Goal: Task Accomplishment & Management: Manage account settings

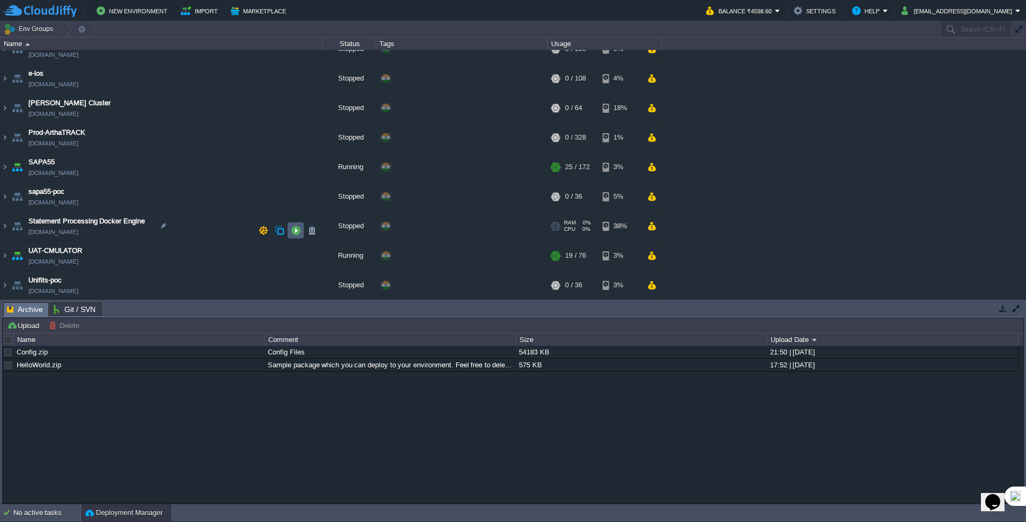
scroll to position [312, 0]
click at [293, 284] on button "button" at bounding box center [296, 283] width 10 height 10
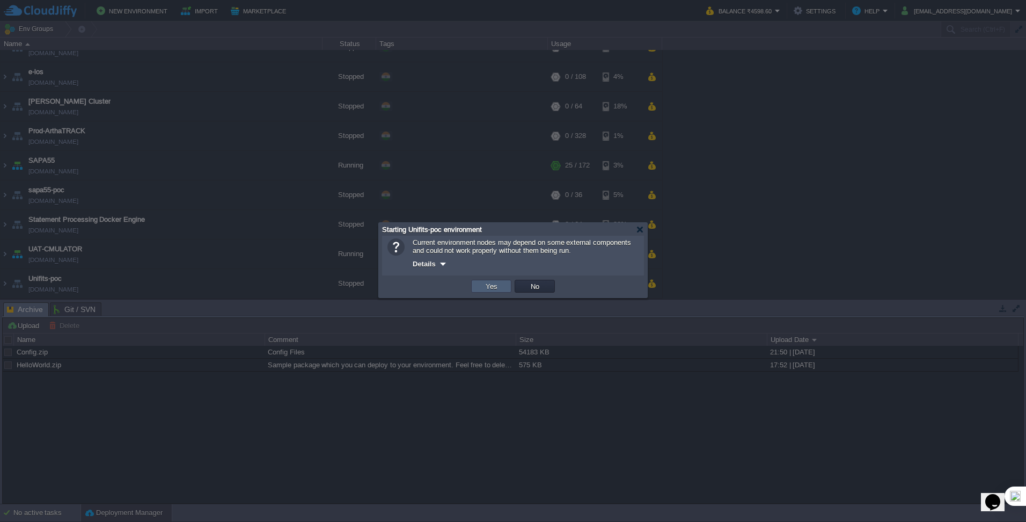
click at [490, 287] on button "Yes" at bounding box center [491, 286] width 18 height 10
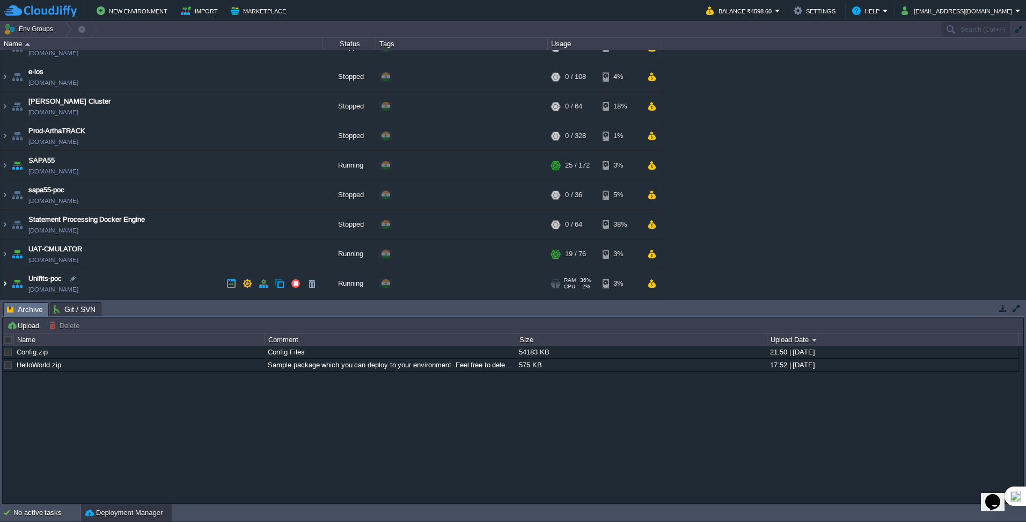
click at [3, 285] on img at bounding box center [5, 283] width 9 height 29
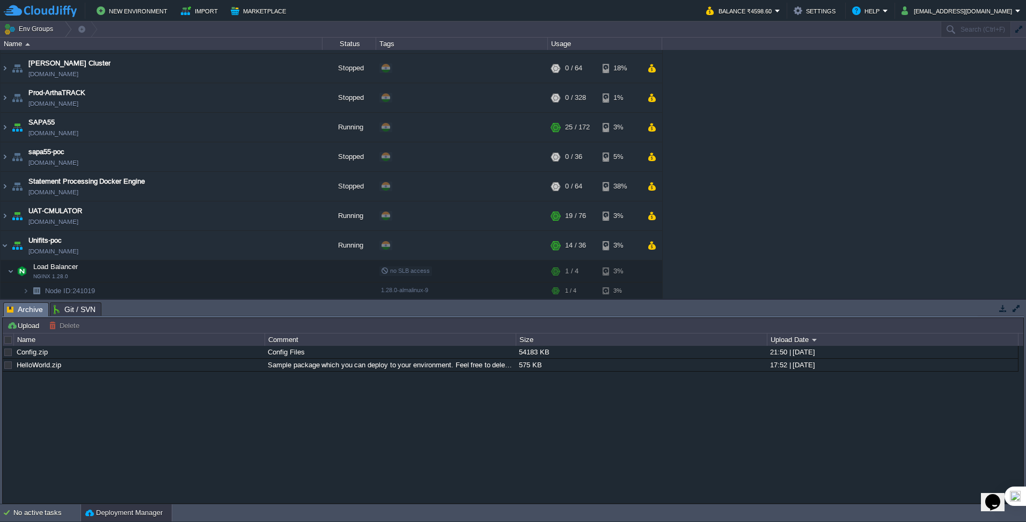
scroll to position [391, 0]
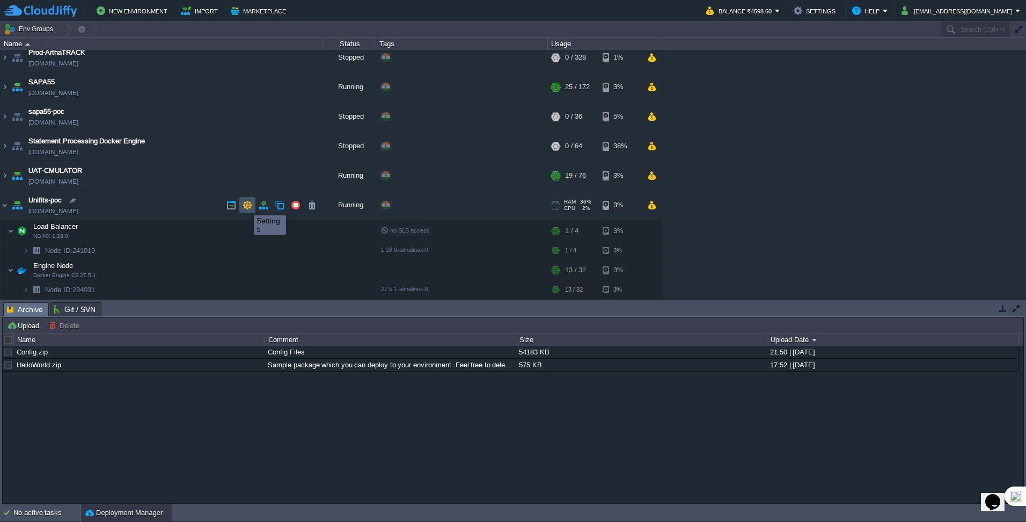
click at [246, 205] on button "button" at bounding box center [248, 205] width 10 height 10
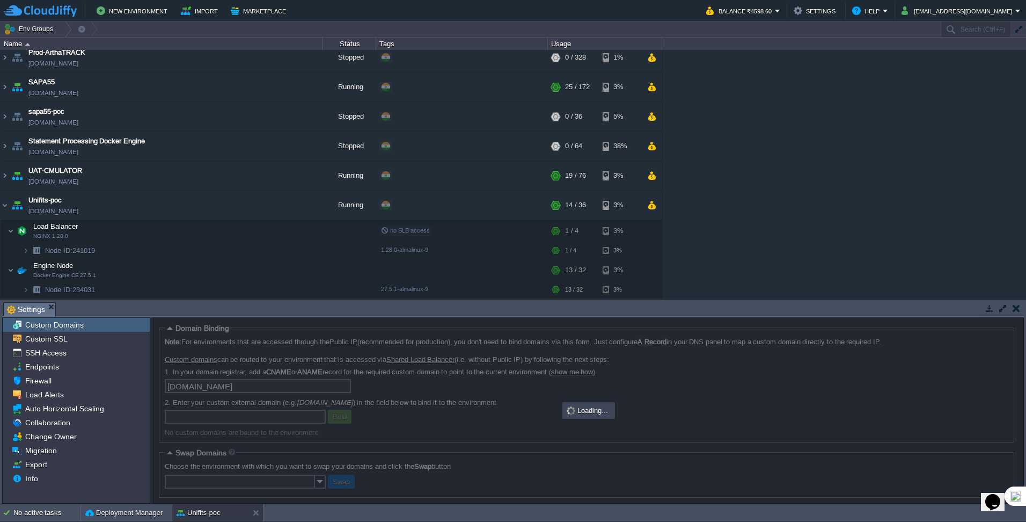
click at [265, 301] on div "Tasks Activity Log Archive Git / SVN Settings Upload Delete Deploy to ... Custo…" at bounding box center [513, 401] width 1026 height 204
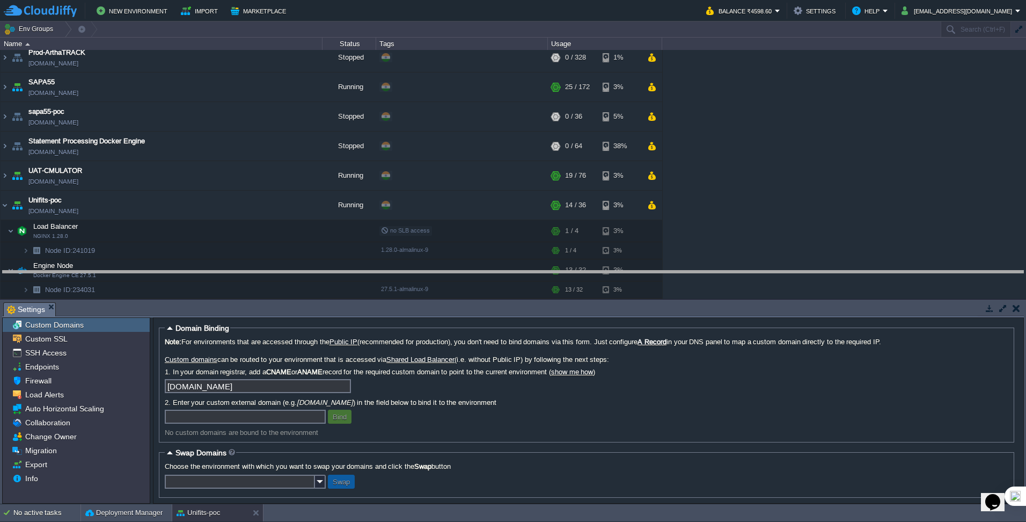
drag, startPoint x: 266, startPoint y: 309, endPoint x: 266, endPoint y: 277, distance: 31.7
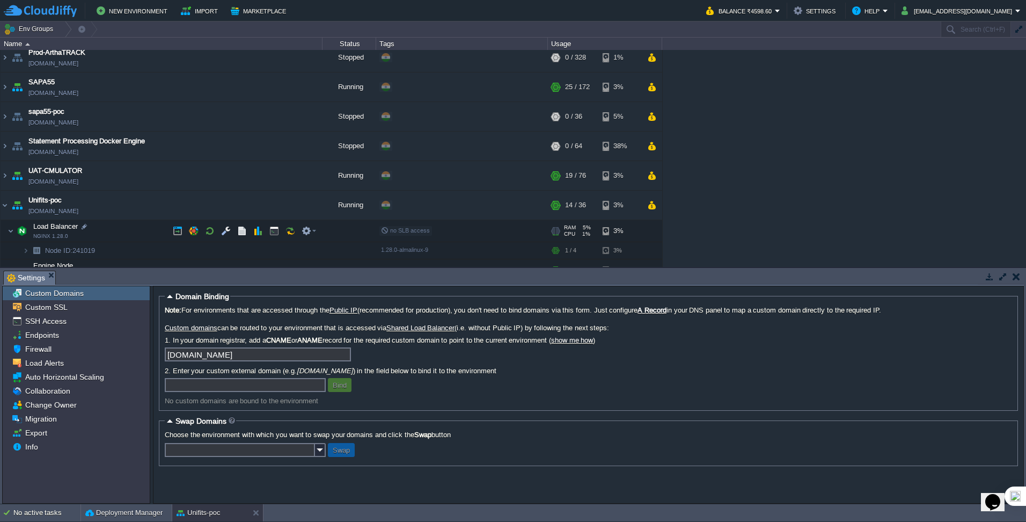
scroll to position [422, 0]
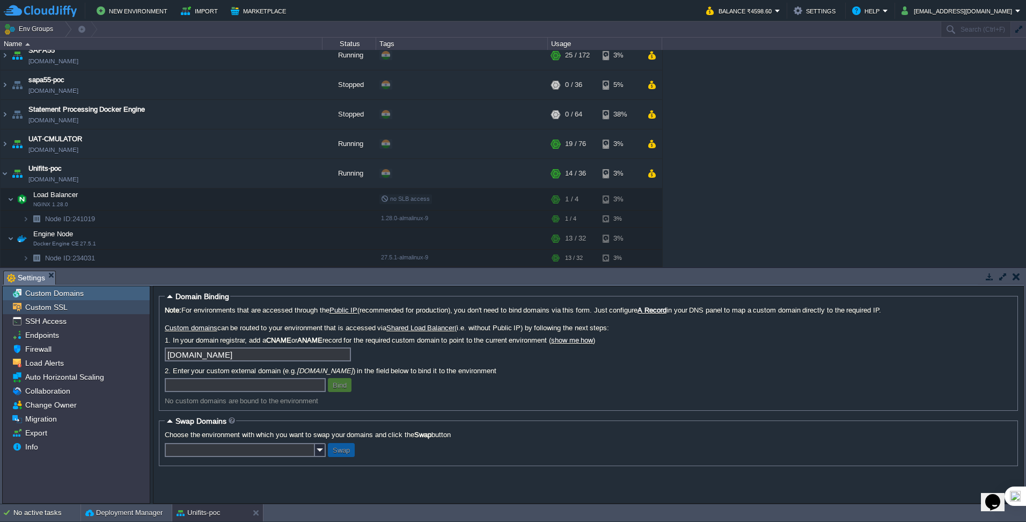
click at [46, 308] on span "Custom SSL" at bounding box center [46, 307] width 46 height 10
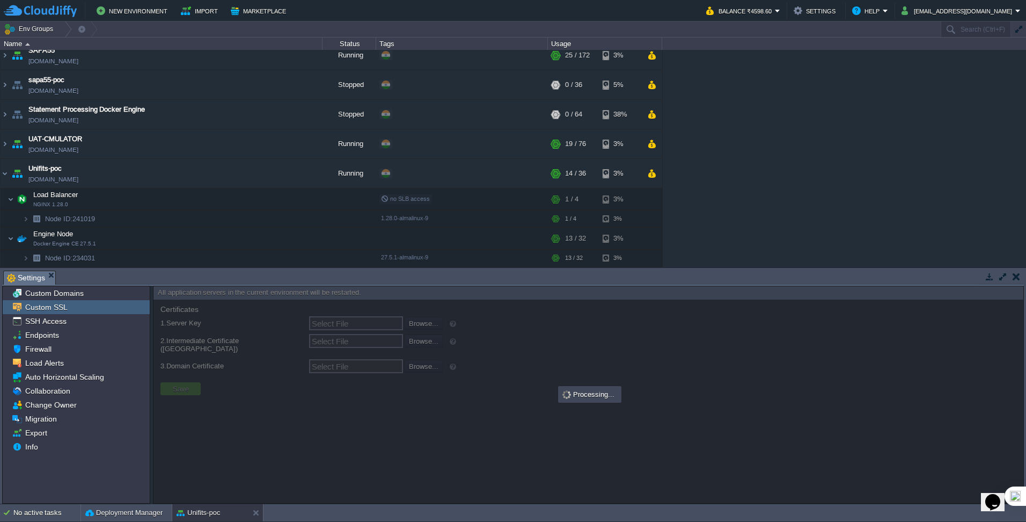
type input "Select File"
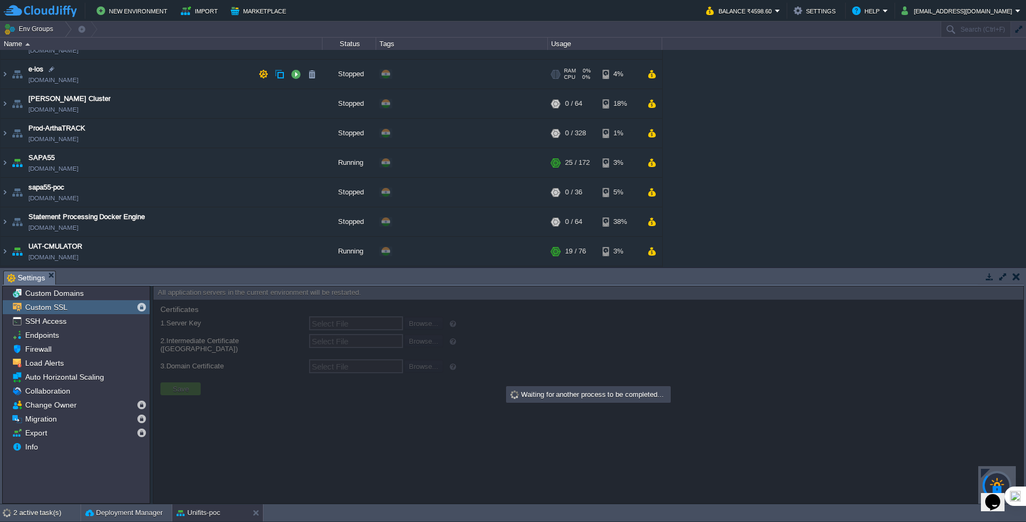
scroll to position [208, 0]
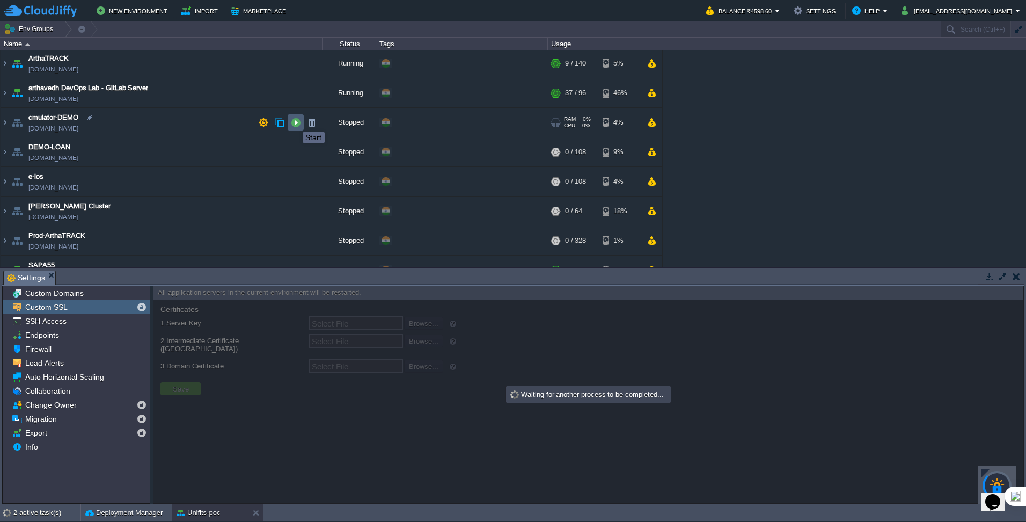
click at [295, 122] on button "button" at bounding box center [296, 123] width 10 height 10
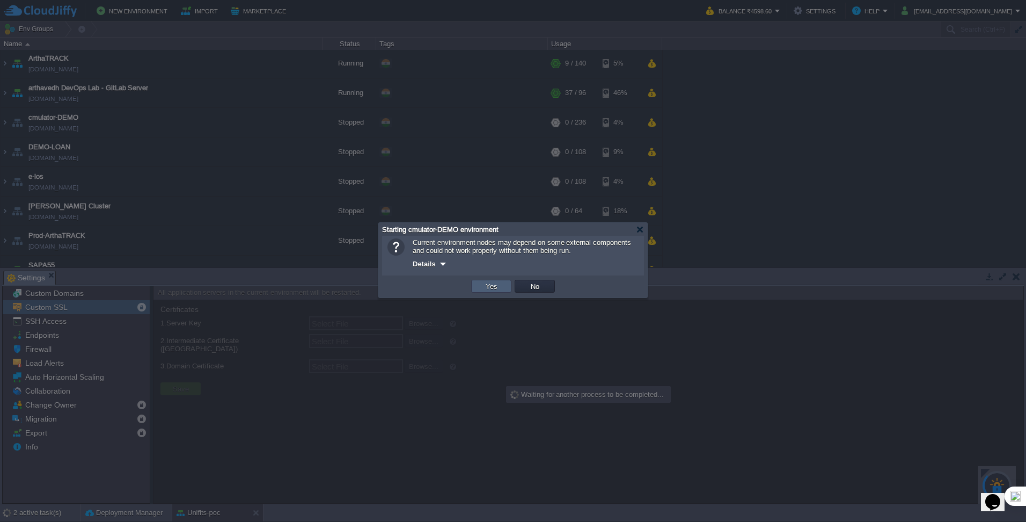
click at [497, 286] on button "Yes" at bounding box center [491, 286] width 18 height 10
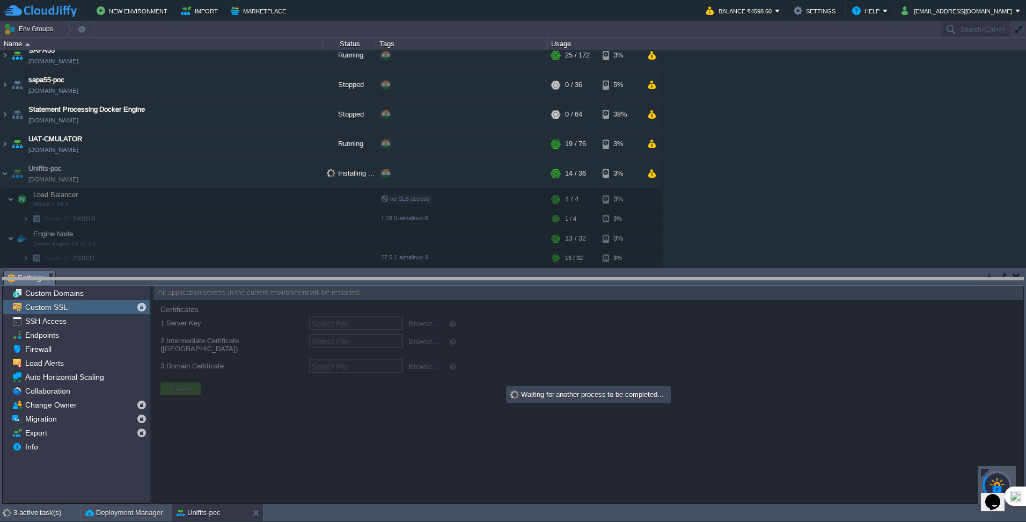
scroll to position [416, 0]
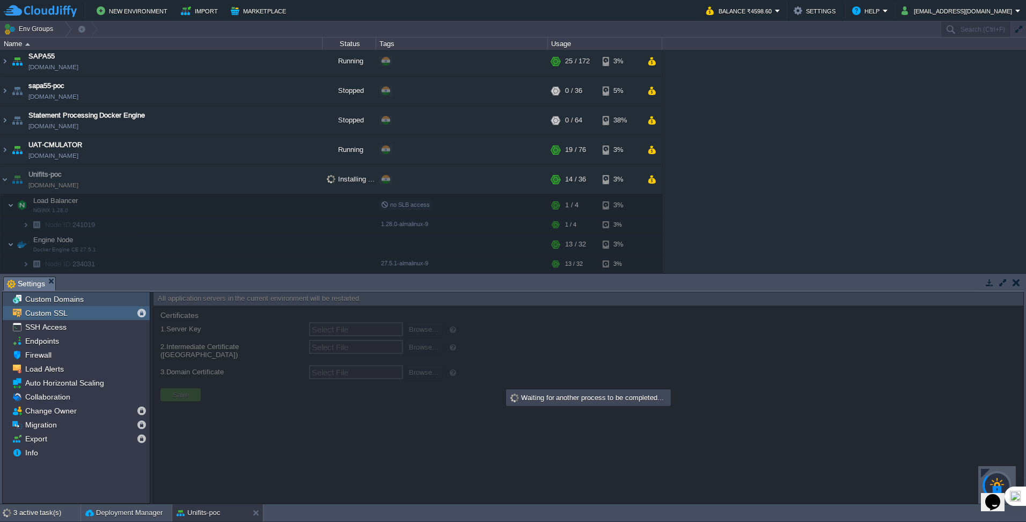
click at [90, 299] on div "Custom Domains" at bounding box center [76, 299] width 147 height 14
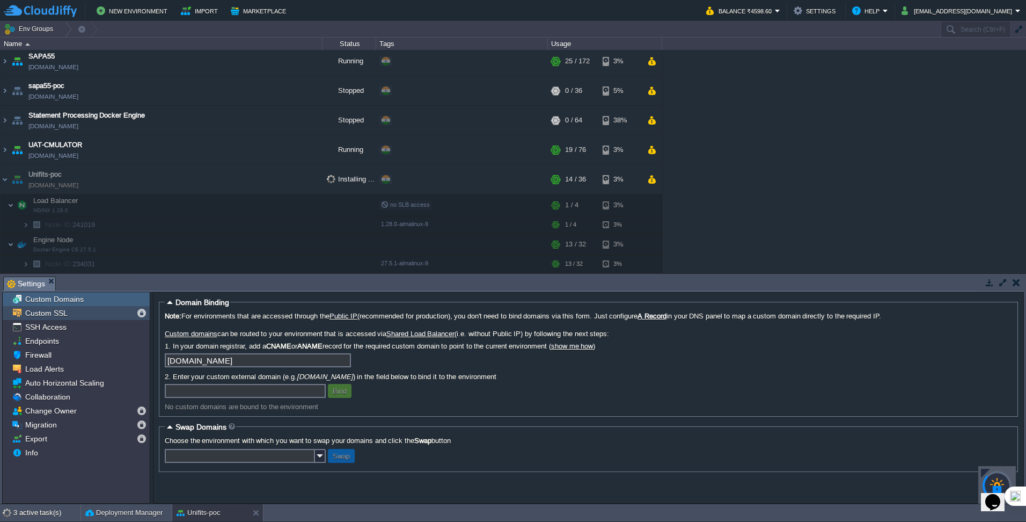
click at [65, 312] on span "Custom SSL" at bounding box center [46, 313] width 46 height 10
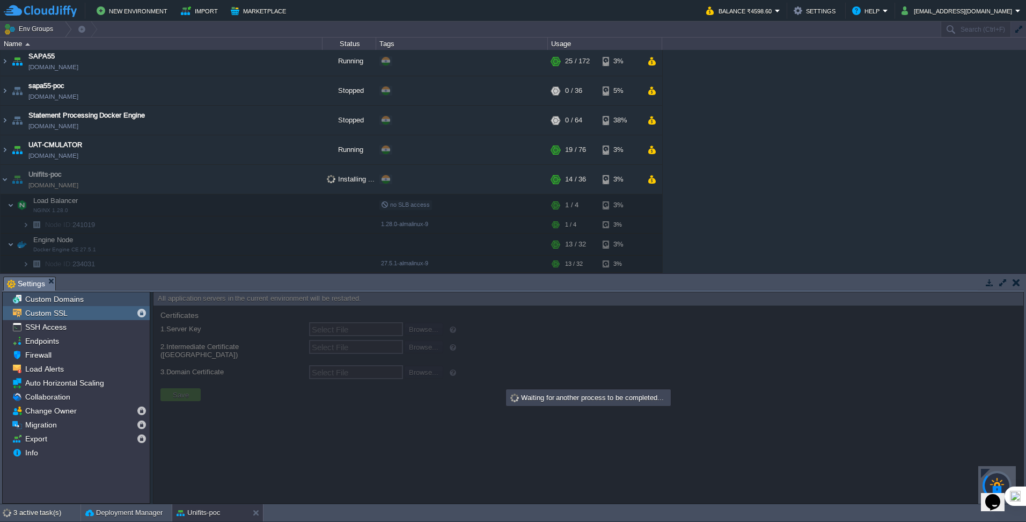
click at [61, 300] on span "Custom Domains" at bounding box center [54, 299] width 62 height 10
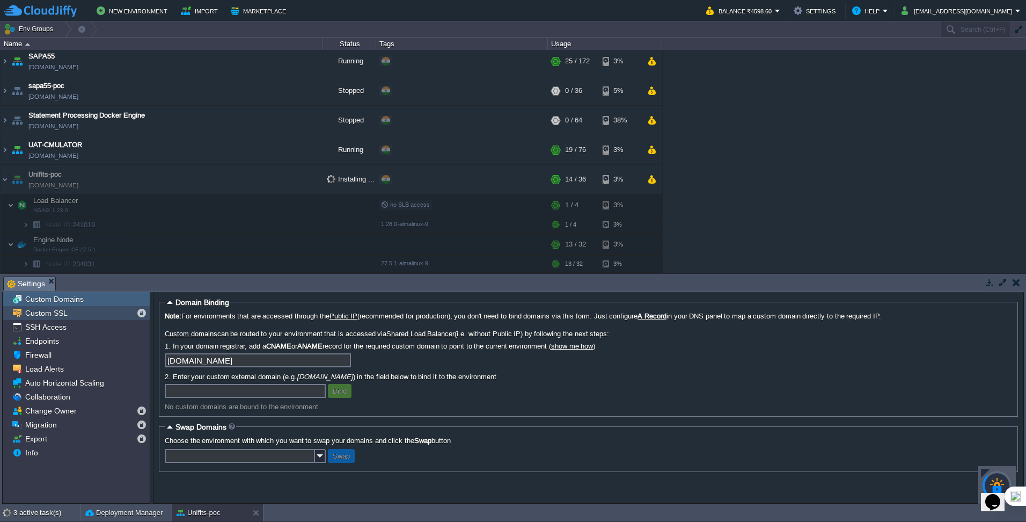
click at [62, 314] on span "Custom SSL" at bounding box center [46, 313] width 46 height 10
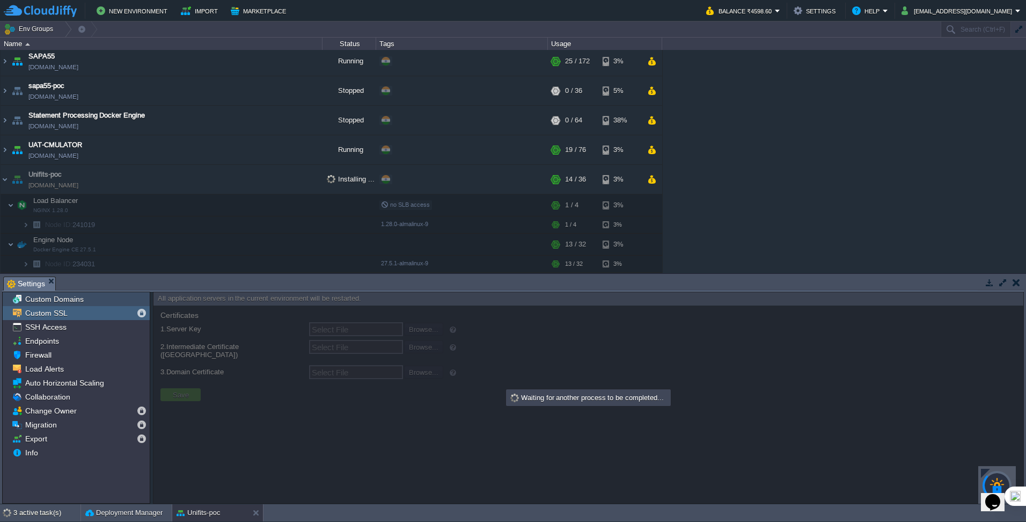
click at [69, 302] on span "Custom Domains" at bounding box center [54, 299] width 62 height 10
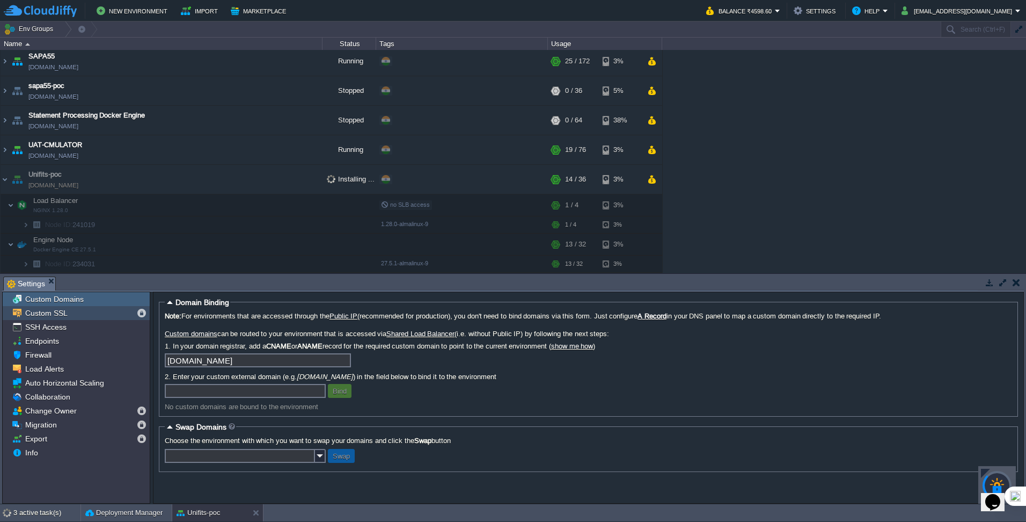
click at [72, 313] on div "Custom SSL" at bounding box center [76, 313] width 147 height 14
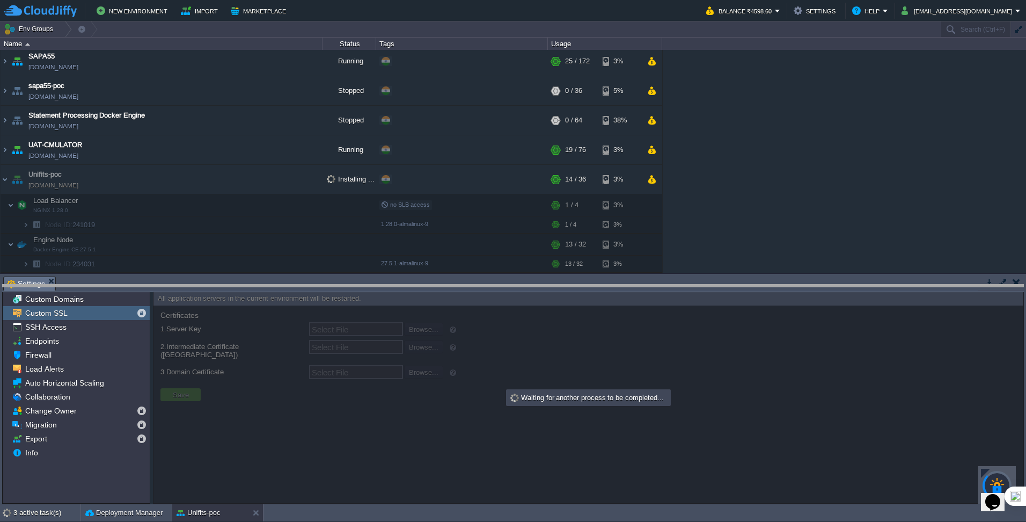
drag, startPoint x: 161, startPoint y: 276, endPoint x: 165, endPoint y: 284, distance: 8.9
click at [165, 284] on body "New Environment Import Marketplace Bonus ₹0.00 Upgrade Account Balance ₹4598.60…" at bounding box center [513, 261] width 1026 height 522
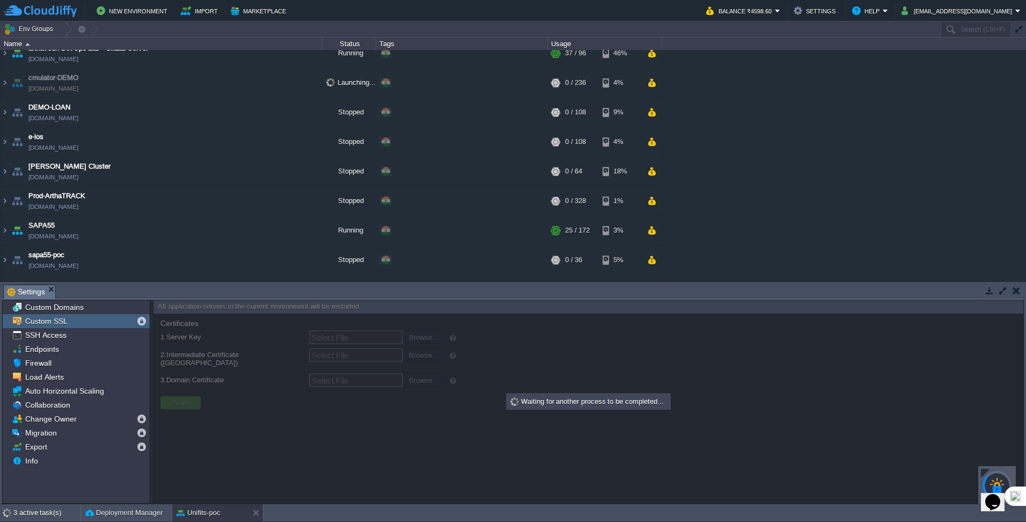
scroll to position [194, 0]
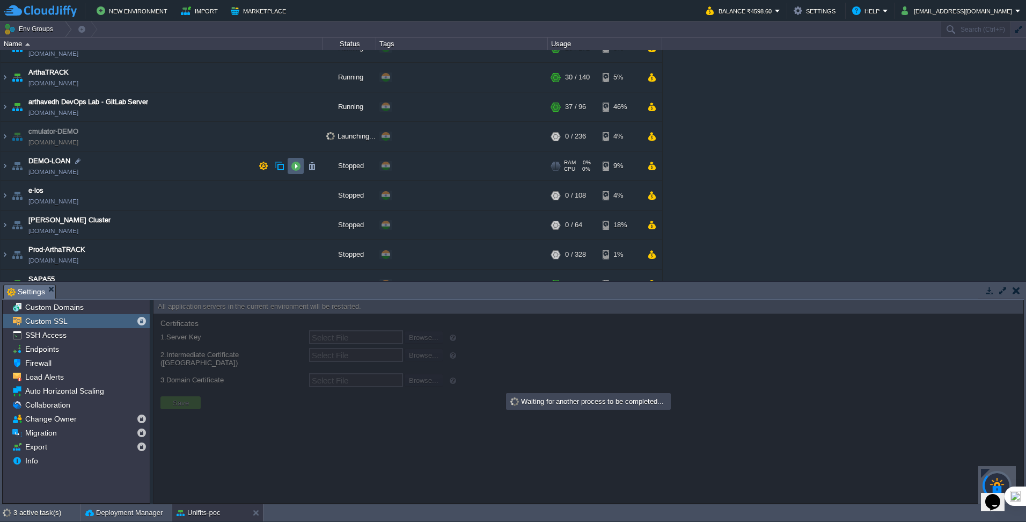
click at [292, 166] on button "button" at bounding box center [296, 166] width 10 height 10
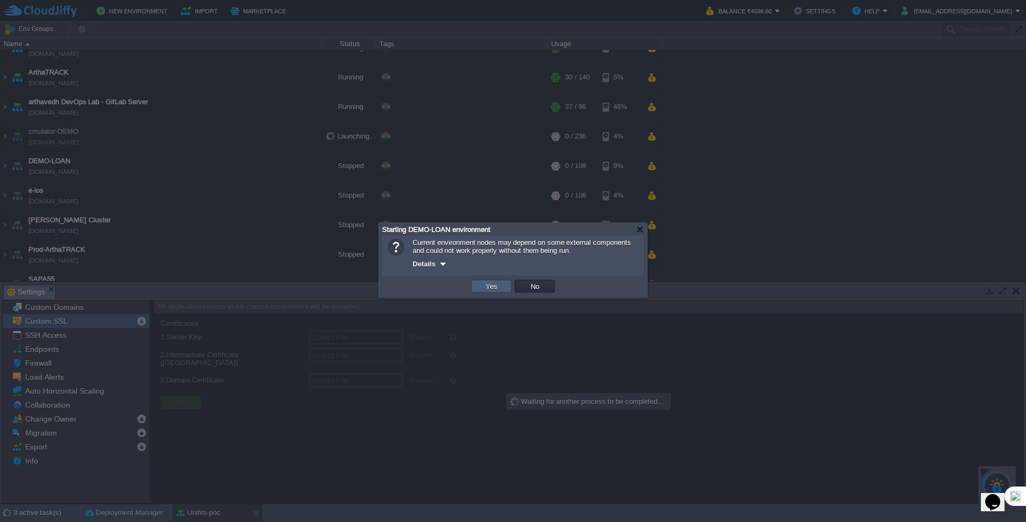
click at [486, 286] on button "Yes" at bounding box center [491, 286] width 18 height 10
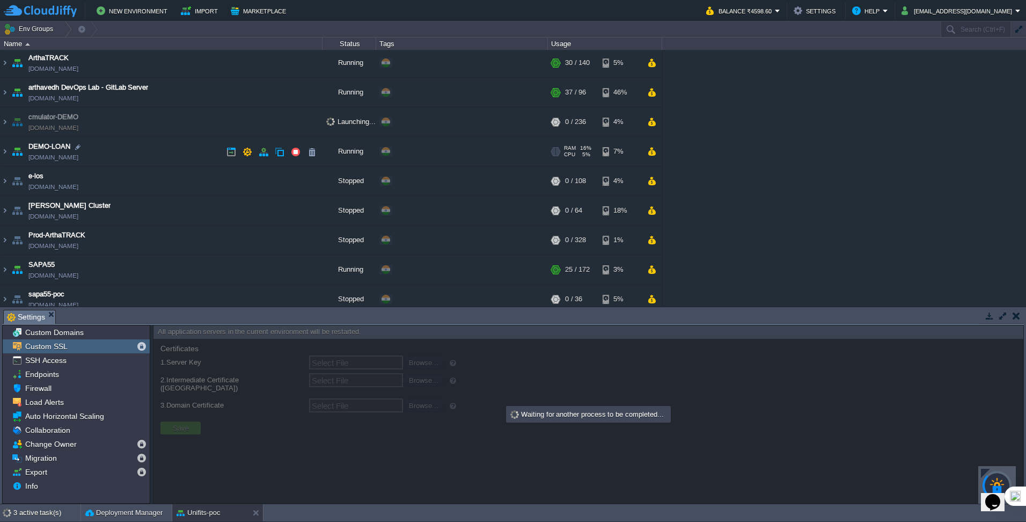
scroll to position [215, 0]
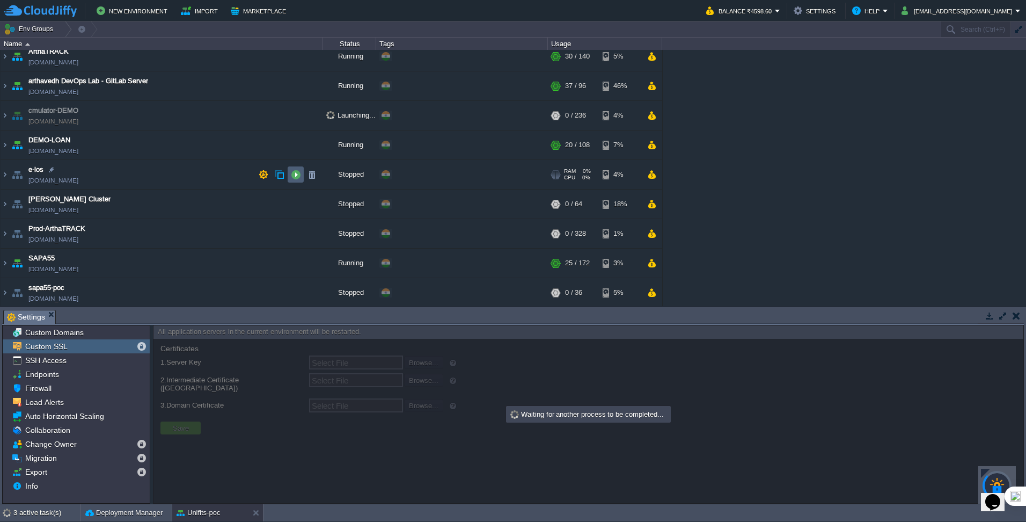
click at [299, 178] on button "button" at bounding box center [296, 175] width 10 height 10
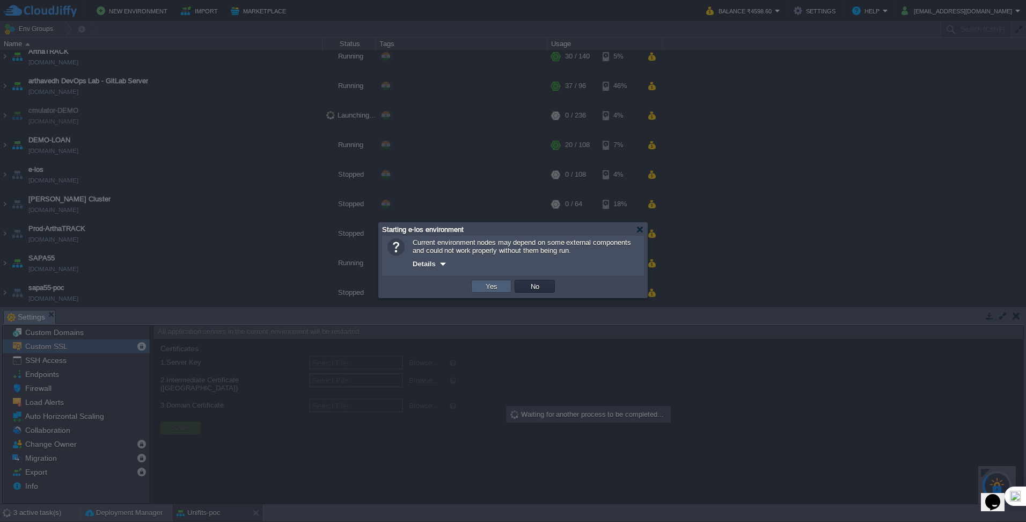
click at [494, 281] on td "Yes" at bounding box center [491, 286] width 40 height 13
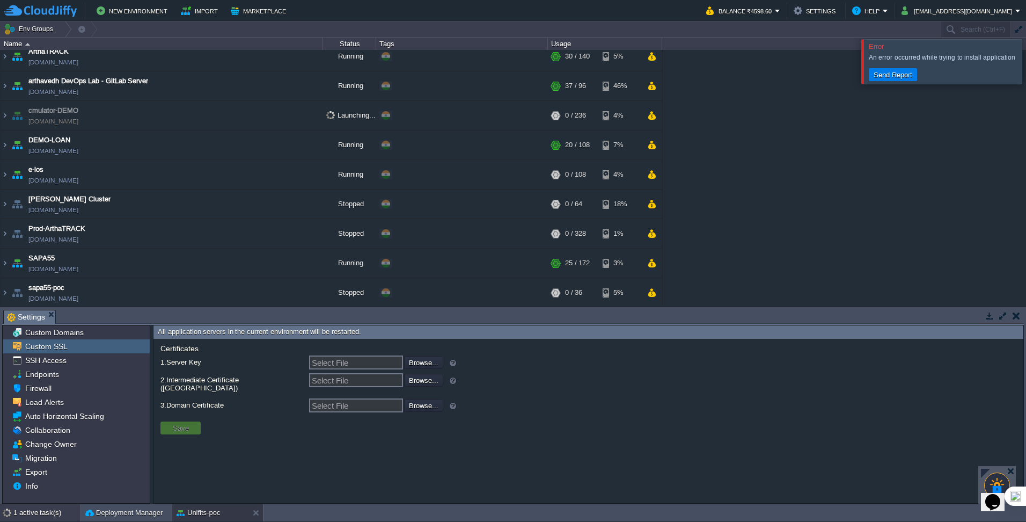
click at [32, 515] on div "1 active task(s)" at bounding box center [46, 512] width 67 height 17
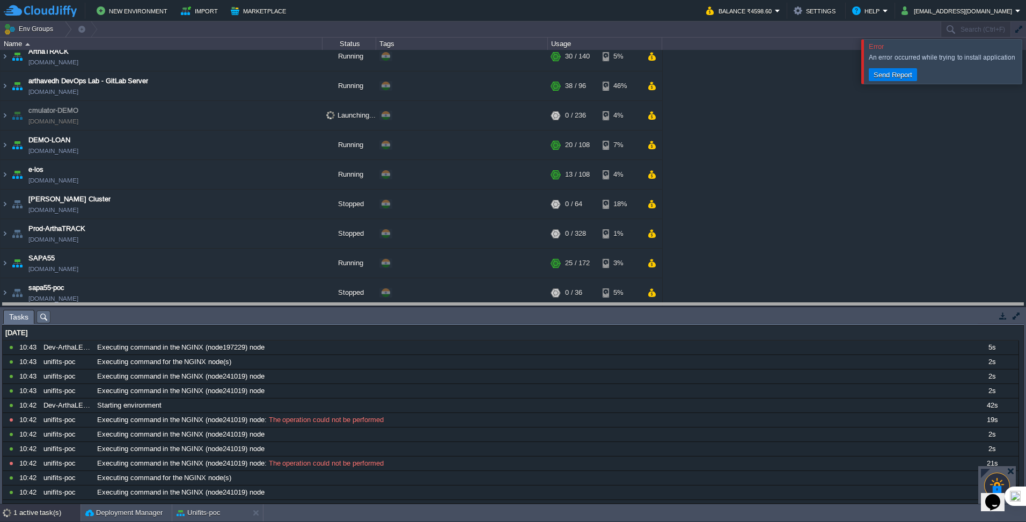
drag, startPoint x: 343, startPoint y: 322, endPoint x: 337, endPoint y: 315, distance: 9.1
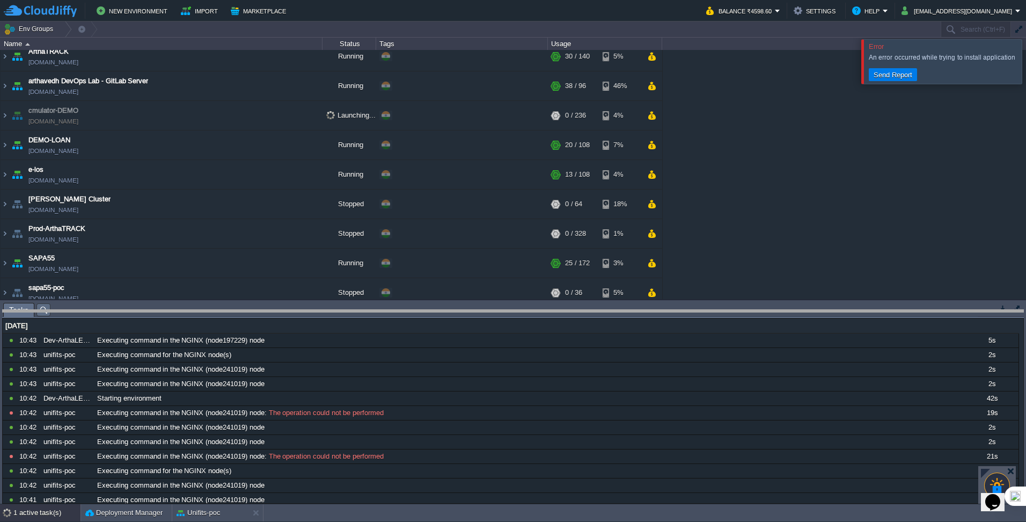
drag, startPoint x: 346, startPoint y: 309, endPoint x: 346, endPoint y: 315, distance: 7.0
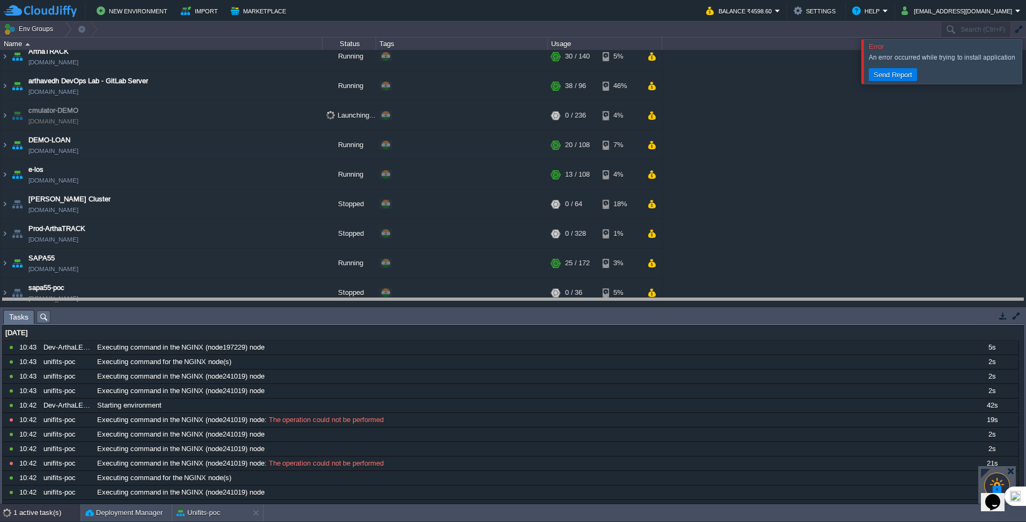
drag, startPoint x: 293, startPoint y: 319, endPoint x: 293, endPoint y: 307, distance: 11.8
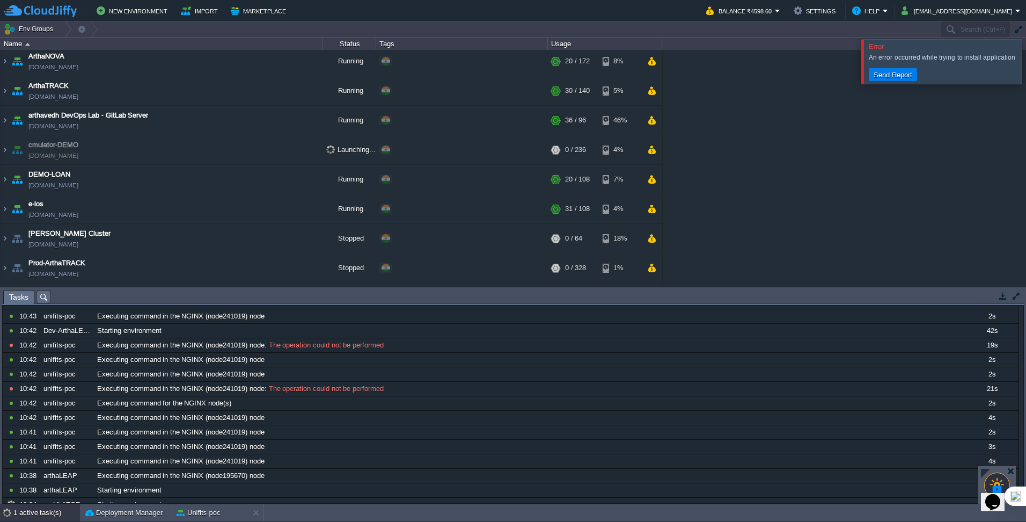
scroll to position [0, 0]
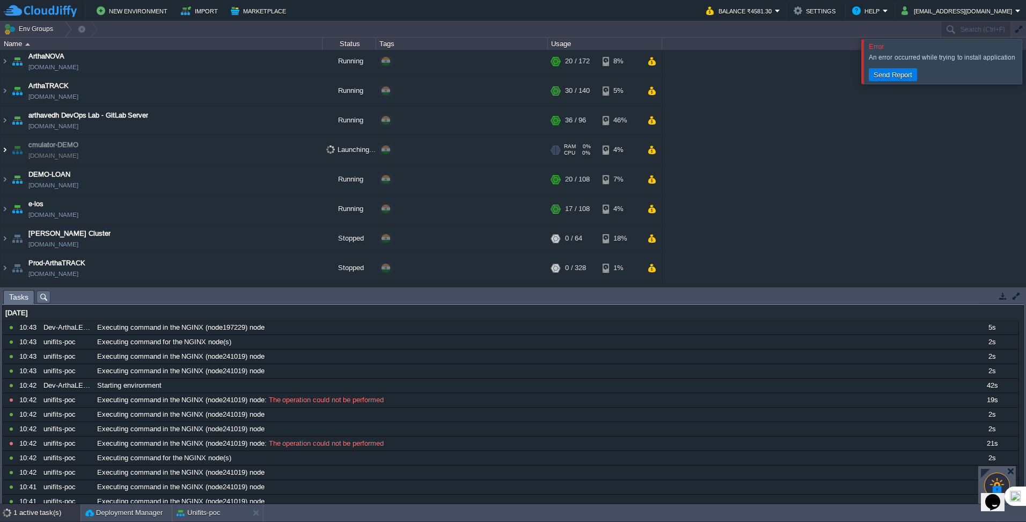
click at [4, 151] on img at bounding box center [5, 149] width 9 height 29
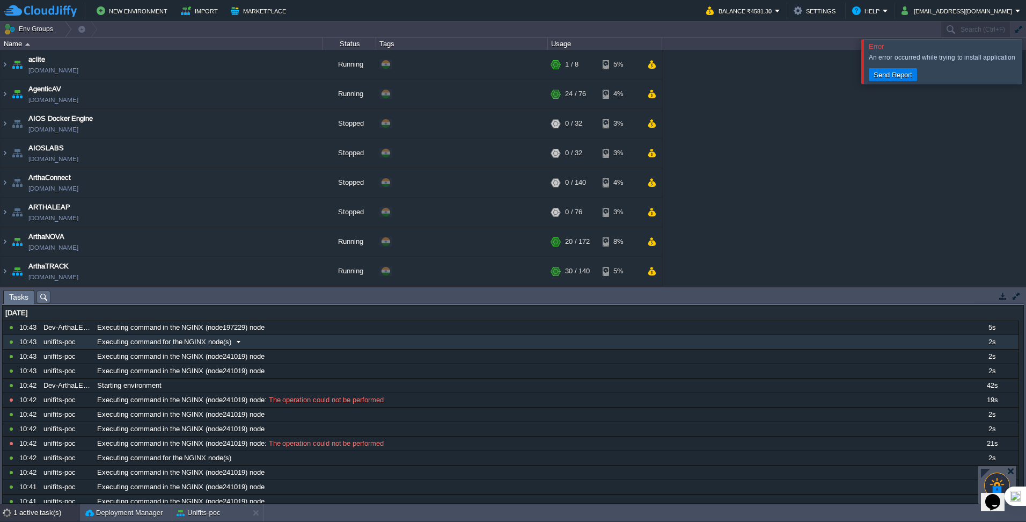
click at [238, 342] on span at bounding box center [238, 342] width 14 height 10
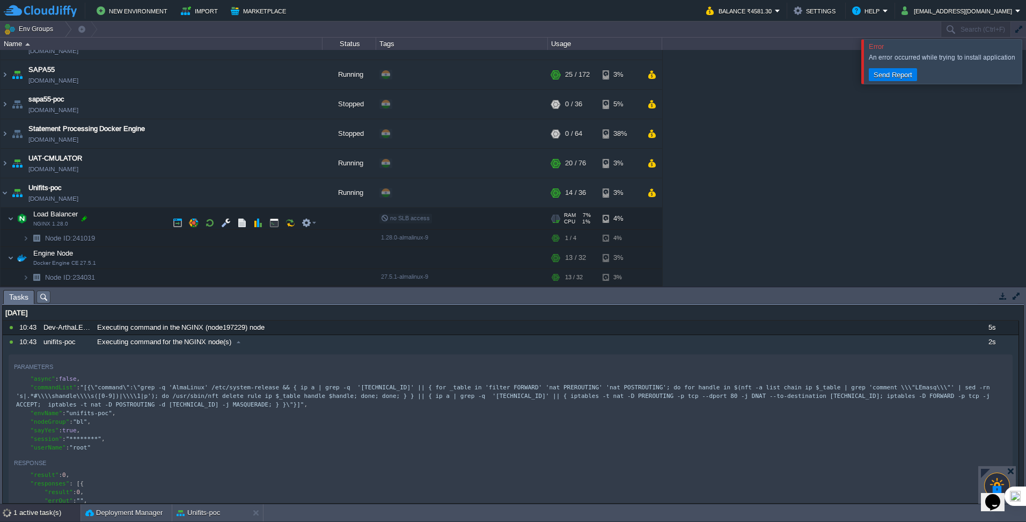
scroll to position [560, 0]
click at [221, 224] on td at bounding box center [226, 218] width 16 height 16
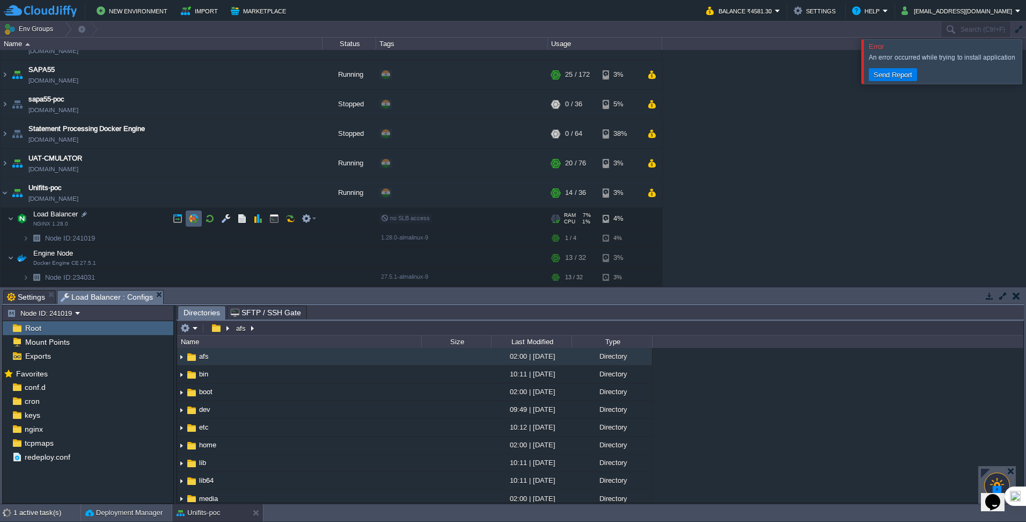
click at [196, 224] on td at bounding box center [194, 218] width 16 height 16
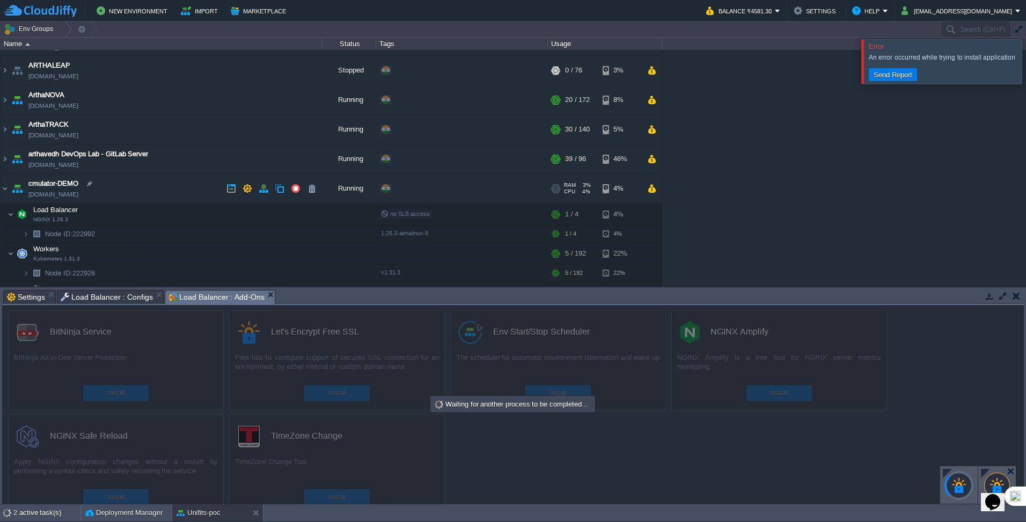
scroll to position [130, 0]
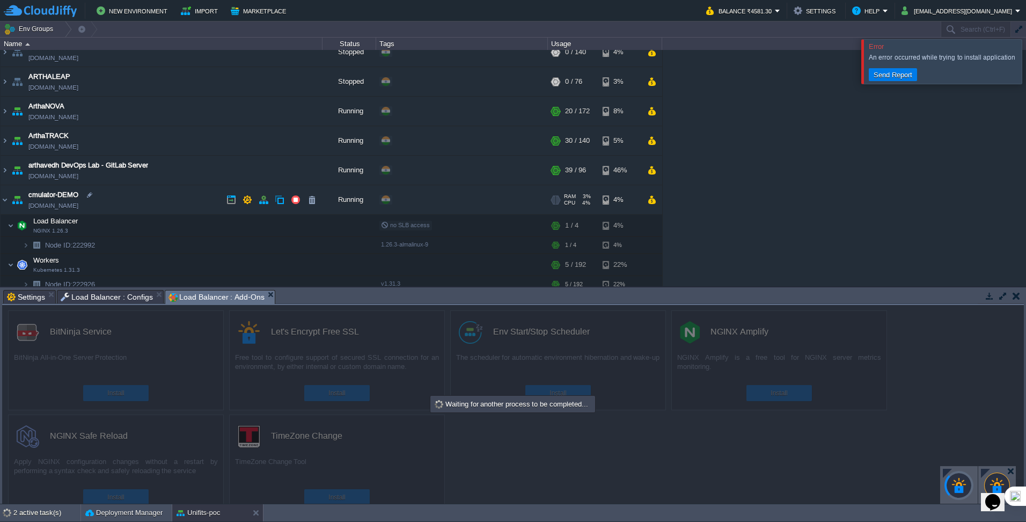
click at [9, 198] on td "cmulator-DEMO [DOMAIN_NAME]" at bounding box center [162, 200] width 322 height 30
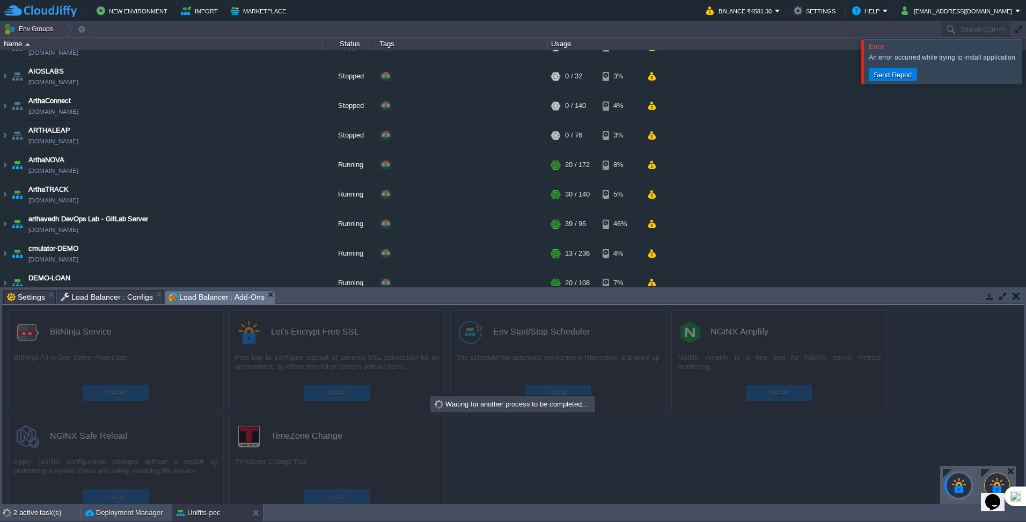
scroll to position [0, 0]
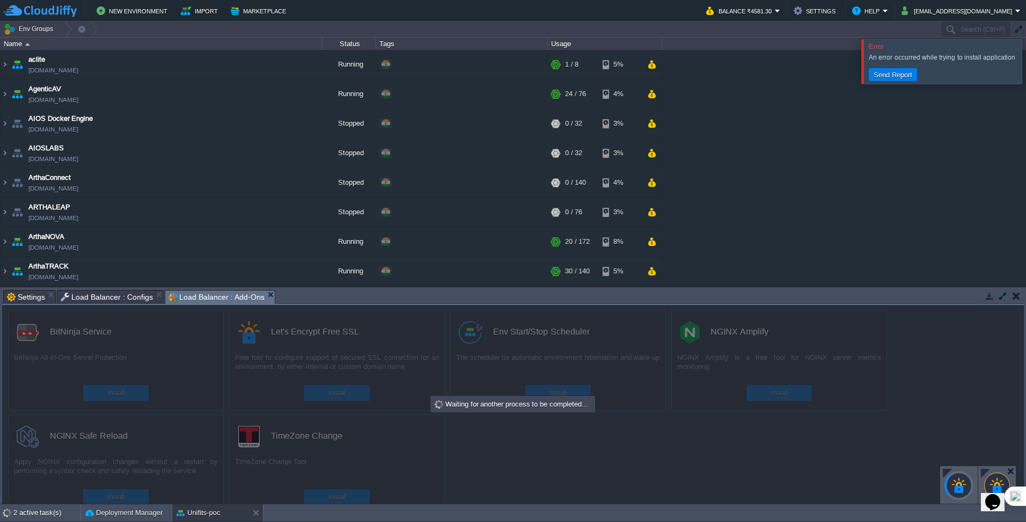
click at [1025, 62] on div at bounding box center [1039, 61] width 0 height 44
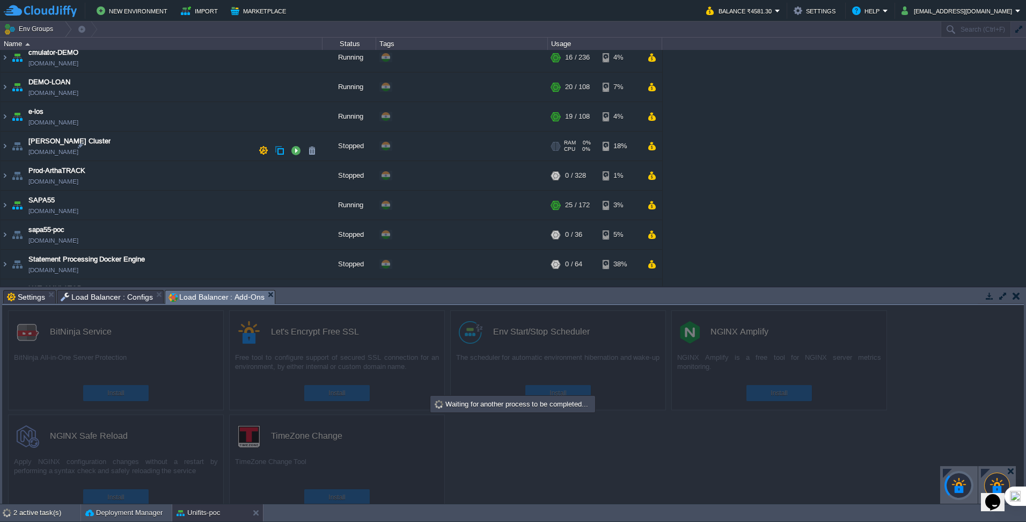
scroll to position [215, 0]
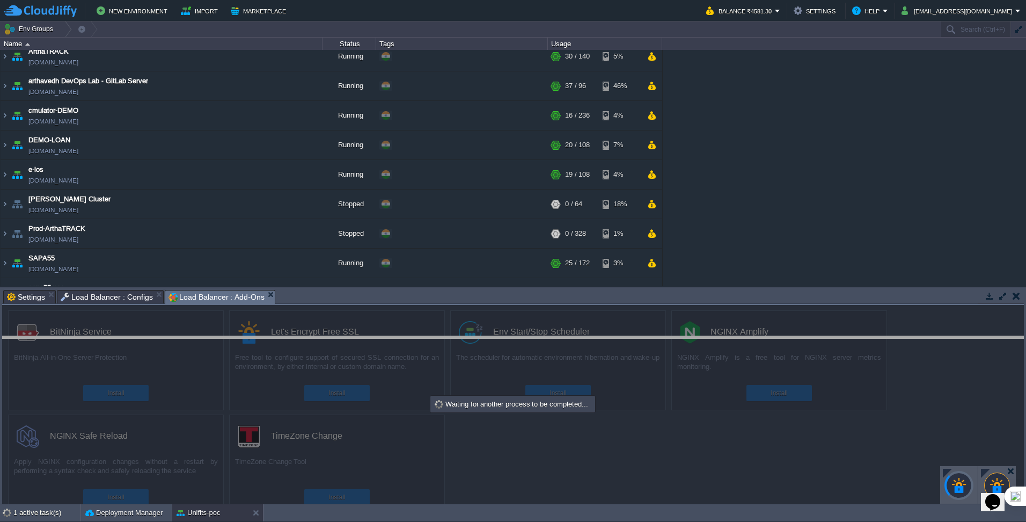
drag, startPoint x: 366, startPoint y: 297, endPoint x: 361, endPoint y: 339, distance: 42.8
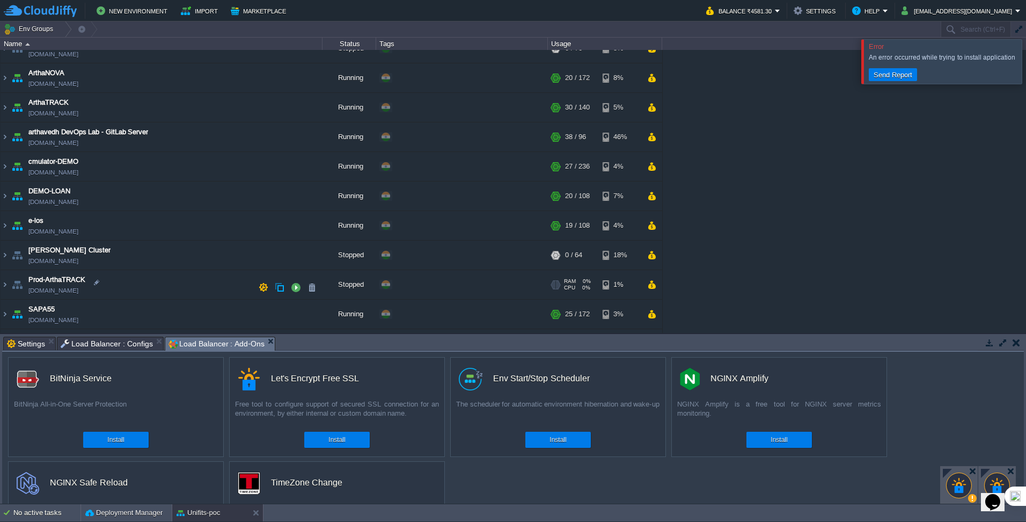
scroll to position [356, 0]
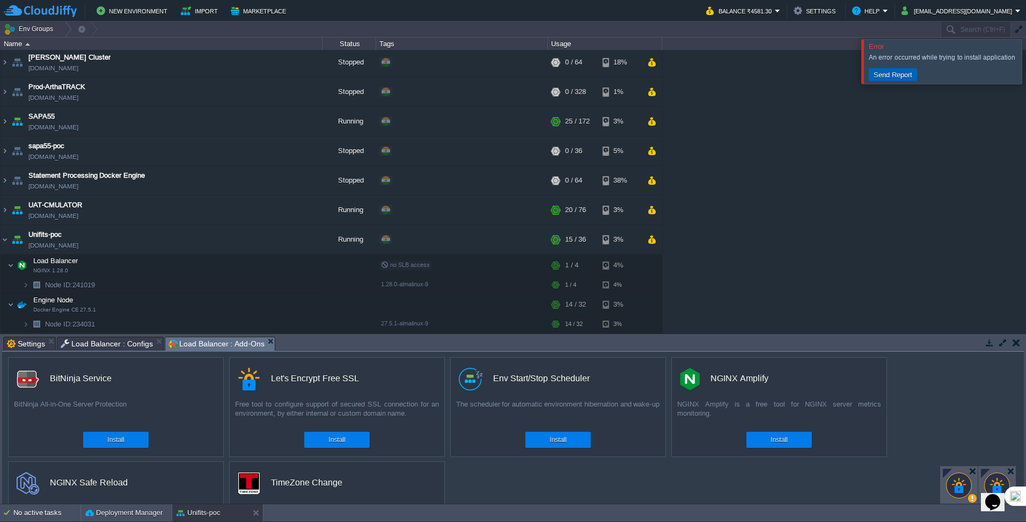
click at [891, 79] on button "Send Report" at bounding box center [892, 75] width 45 height 10
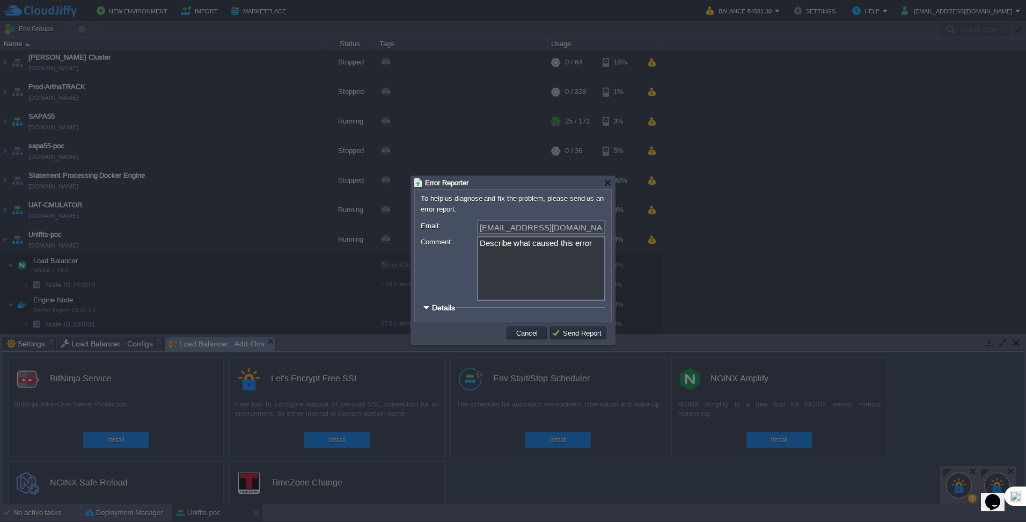
click at [430, 309] on legend "Details" at bounding box center [438, 307] width 35 height 9
click at [428, 309] on div at bounding box center [426, 307] width 8 height 8
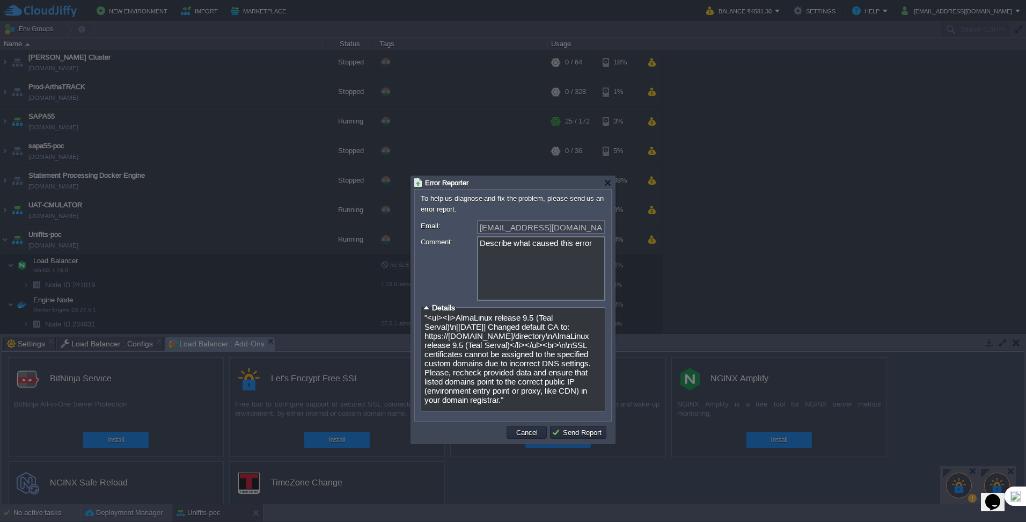
scroll to position [12, 0]
click at [608, 181] on div at bounding box center [608, 183] width 8 height 8
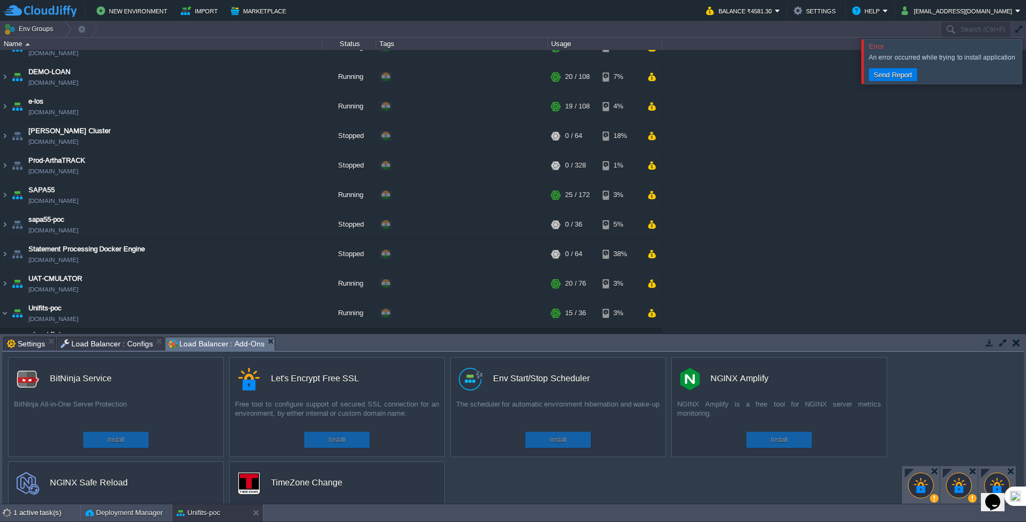
scroll to position [386, 0]
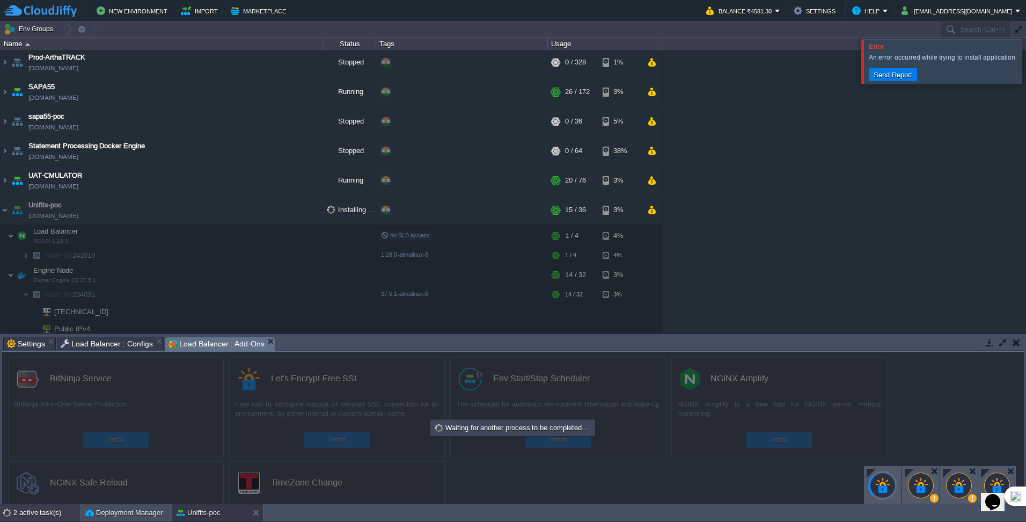
click at [44, 516] on div "2 active task(s)" at bounding box center [46, 512] width 67 height 17
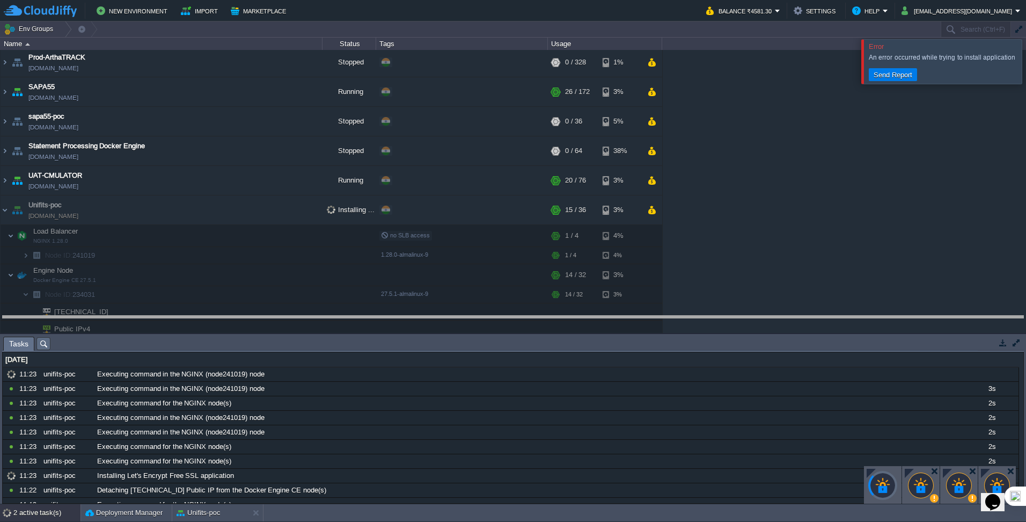
drag, startPoint x: 349, startPoint y: 342, endPoint x: 344, endPoint y: 311, distance: 31.5
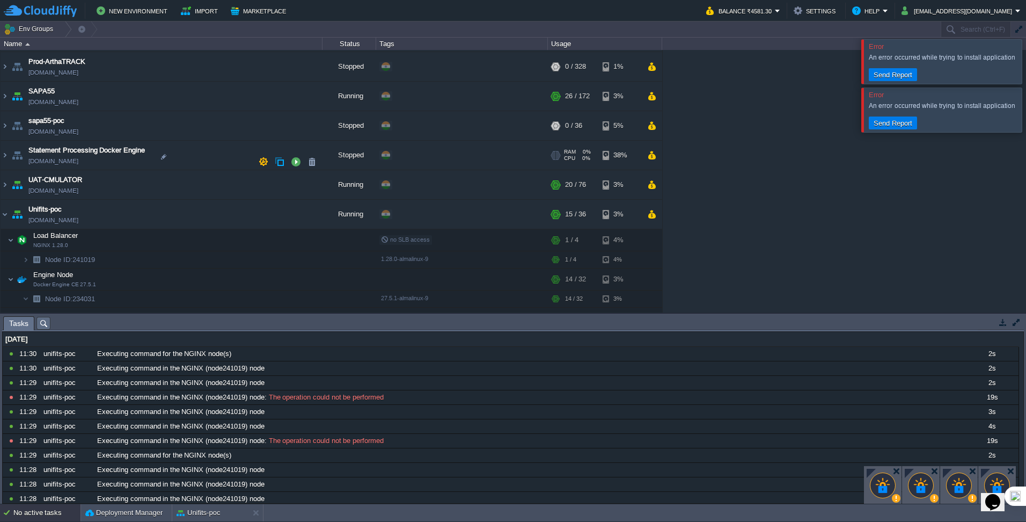
scroll to position [411, 0]
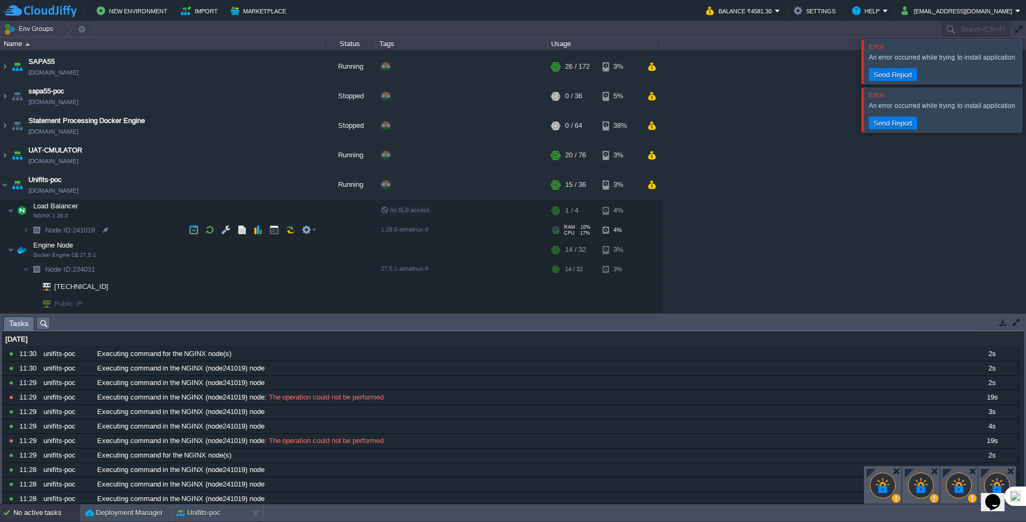
click at [31, 229] on img at bounding box center [36, 230] width 15 height 17
click at [220, 512] on button "Unifits-poc" at bounding box center [198, 512] width 43 height 11
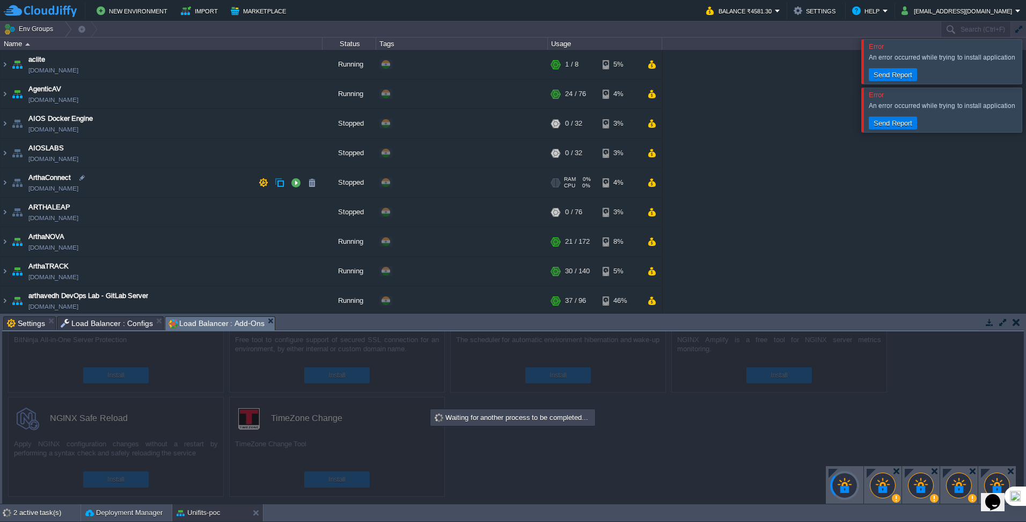
scroll to position [54, 0]
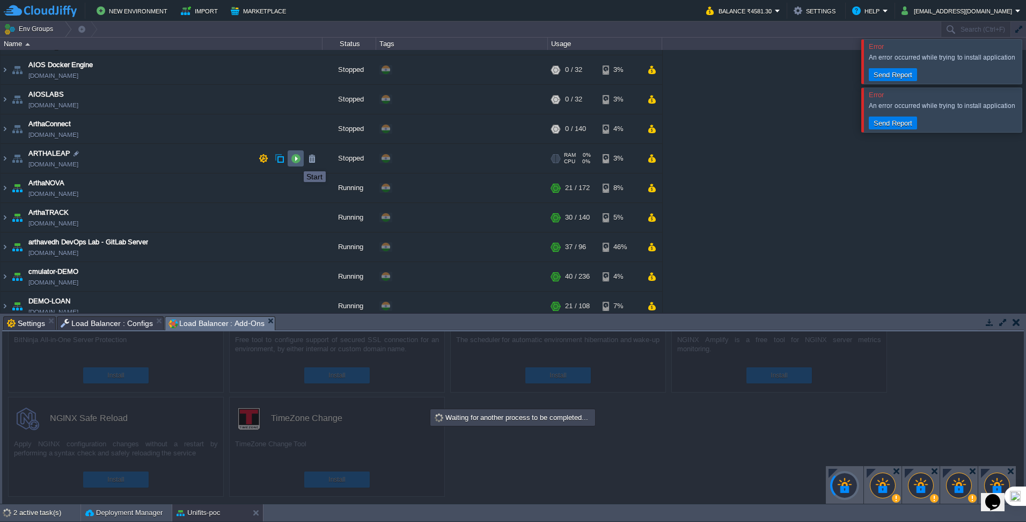
click at [296, 161] on button "button" at bounding box center [296, 158] width 10 height 10
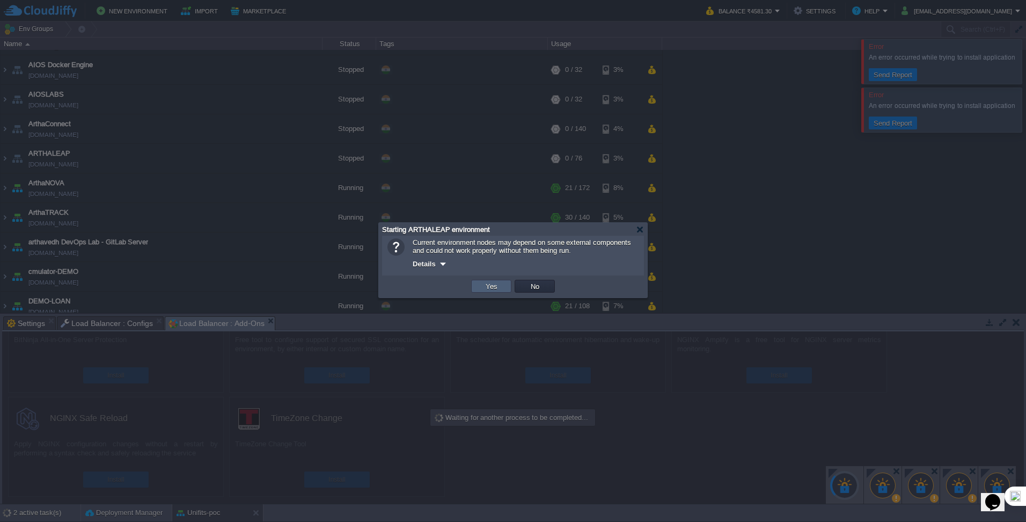
click at [499, 288] on button "Yes" at bounding box center [491, 286] width 18 height 10
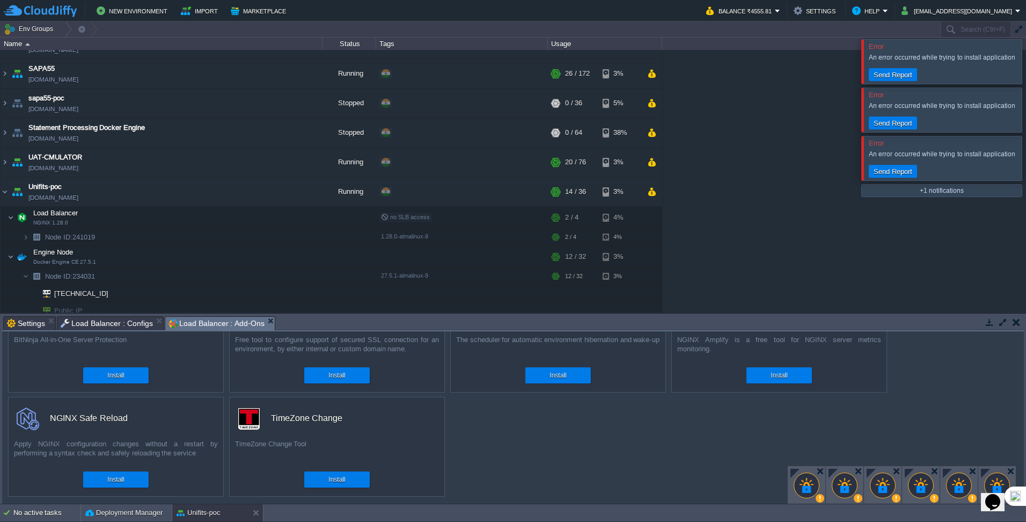
scroll to position [411, 0]
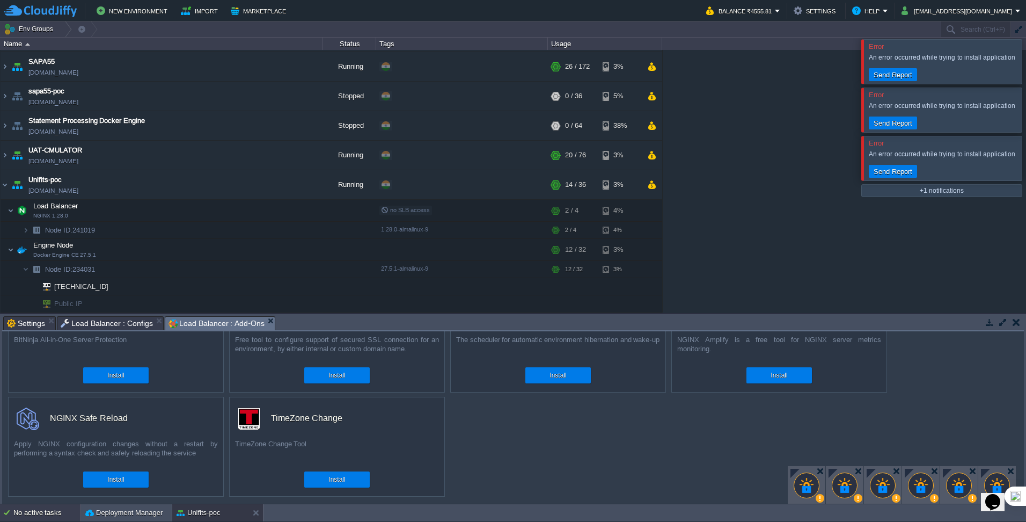
click at [17, 508] on div "No active tasks" at bounding box center [46, 512] width 67 height 17
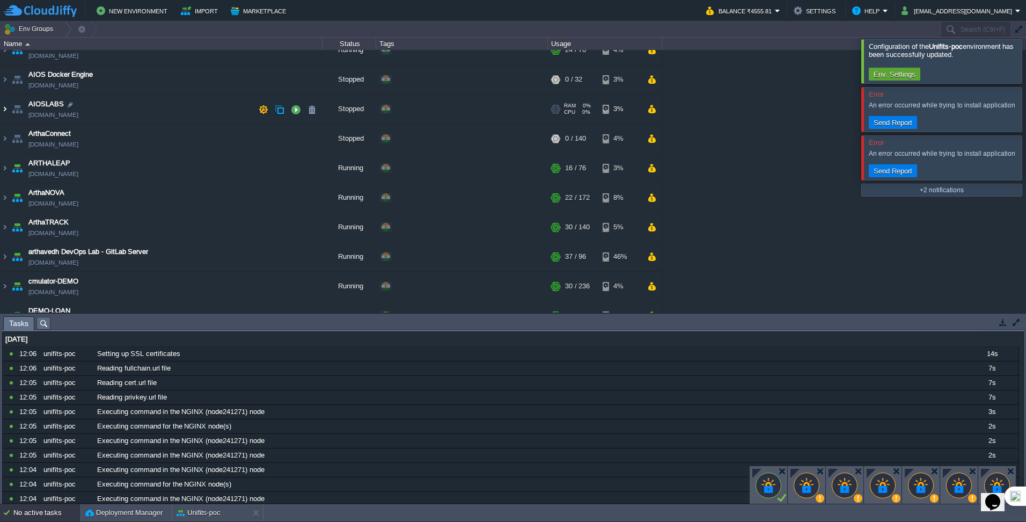
scroll to position [0, 0]
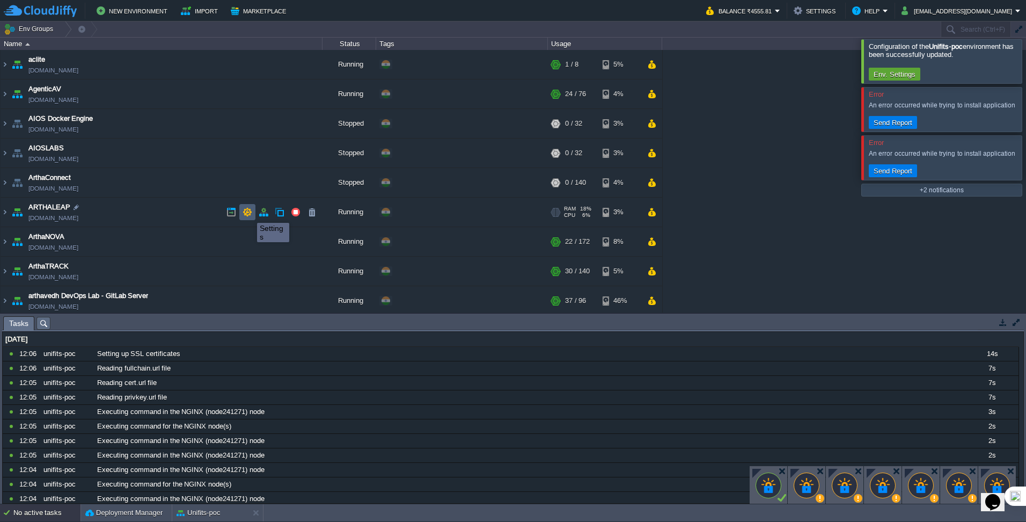
click at [246, 213] on button "button" at bounding box center [248, 212] width 10 height 10
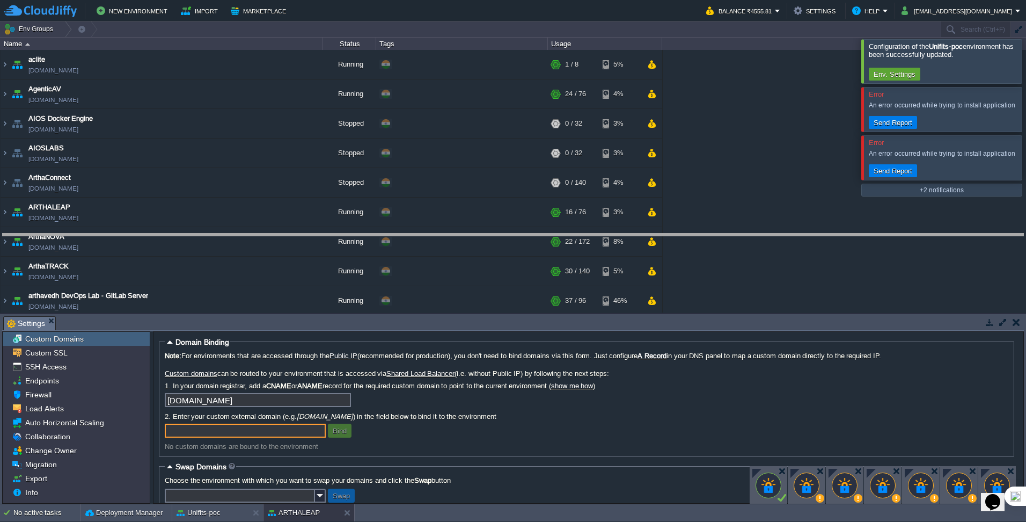
drag, startPoint x: 235, startPoint y: 325, endPoint x: 241, endPoint y: 243, distance: 82.8
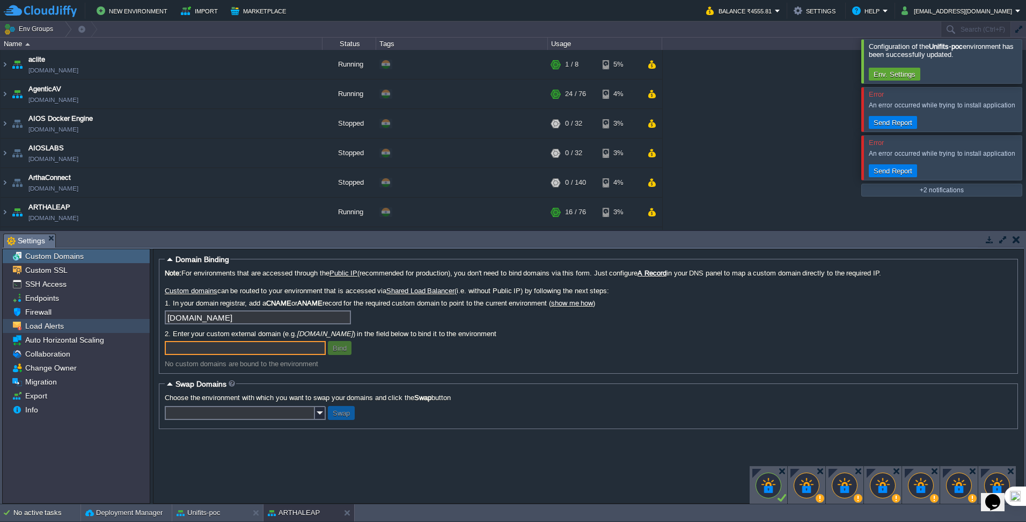
click at [70, 327] on div "Load Alerts" at bounding box center [76, 326] width 147 height 14
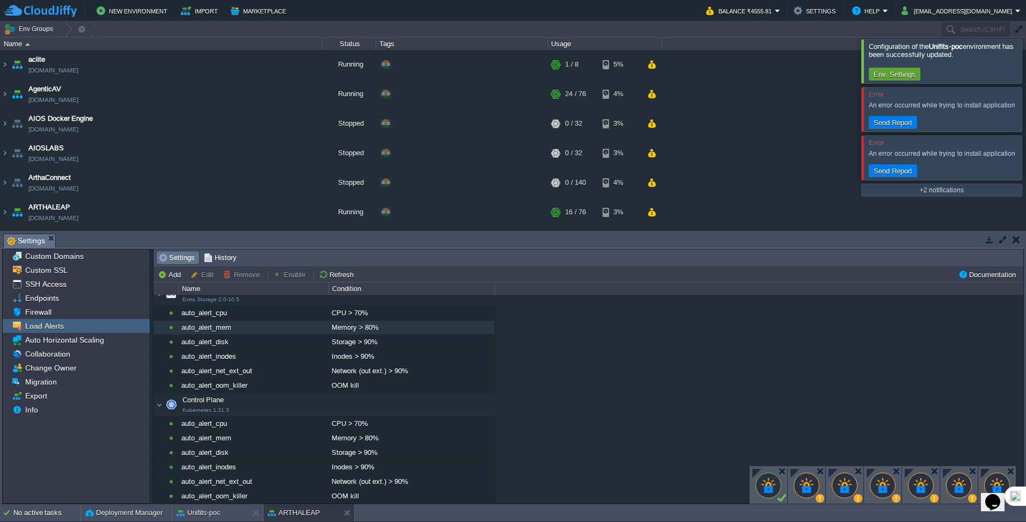
scroll to position [234, 0]
click at [63, 255] on span "Custom Domains" at bounding box center [54, 256] width 62 height 10
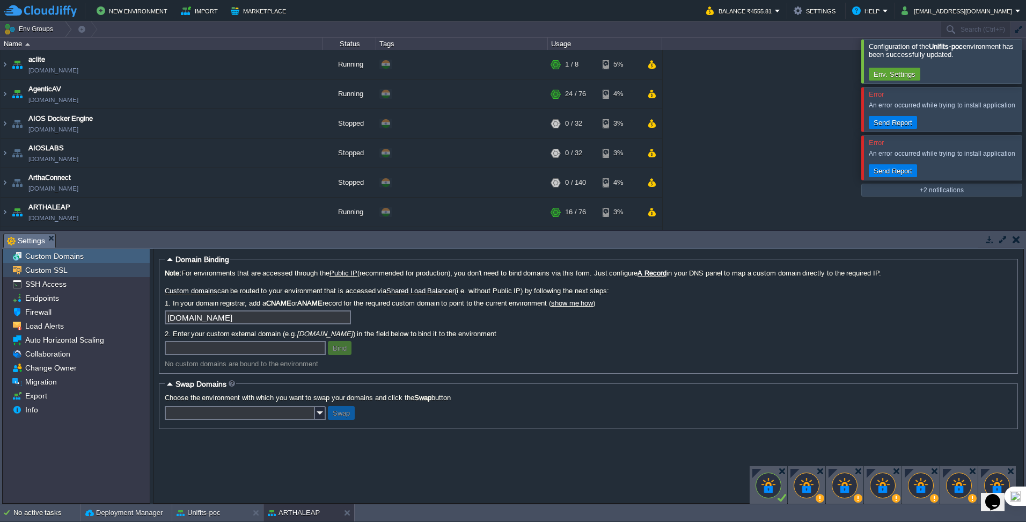
click at [74, 274] on div "Custom SSL" at bounding box center [76, 270] width 147 height 14
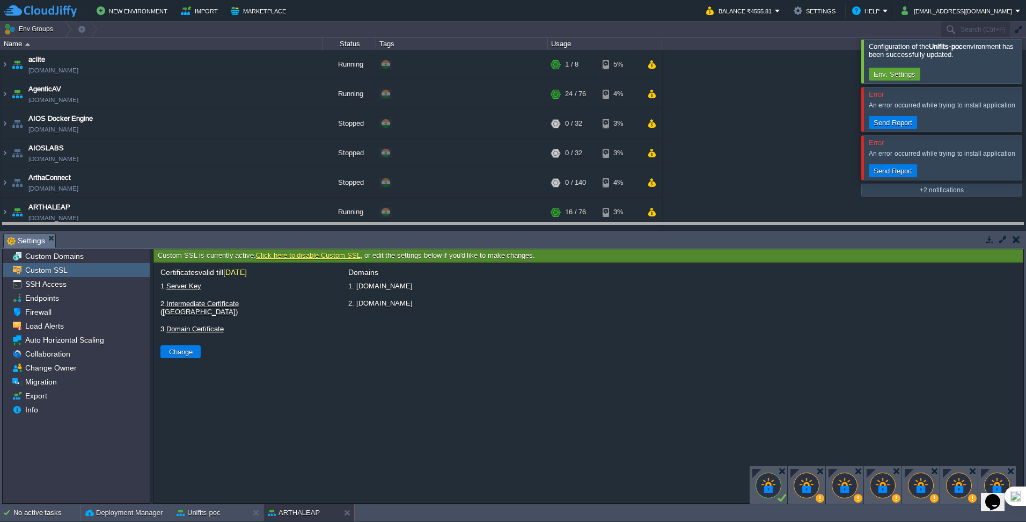
drag, startPoint x: 420, startPoint y: 239, endPoint x: 421, endPoint y: 228, distance: 11.3
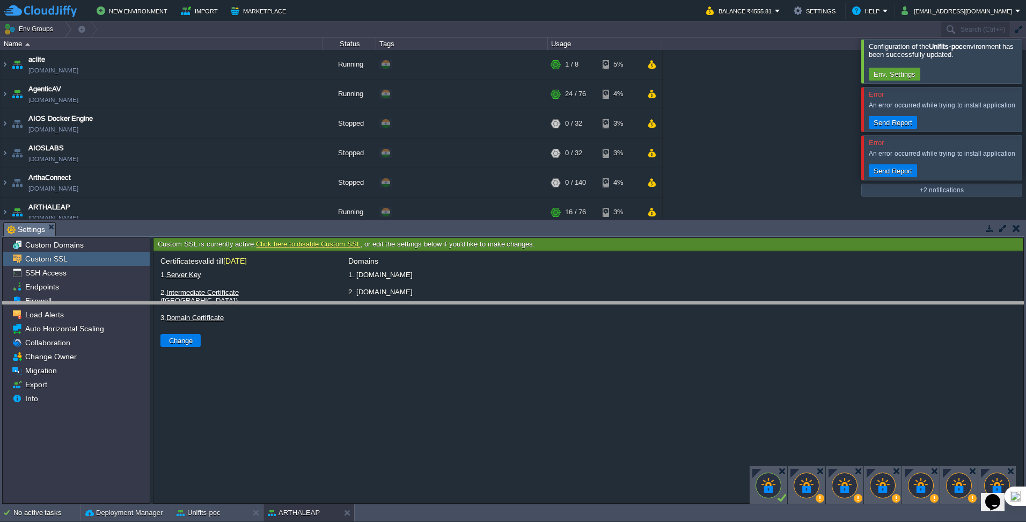
drag, startPoint x: 279, startPoint y: 225, endPoint x: 289, endPoint y: 304, distance: 80.0
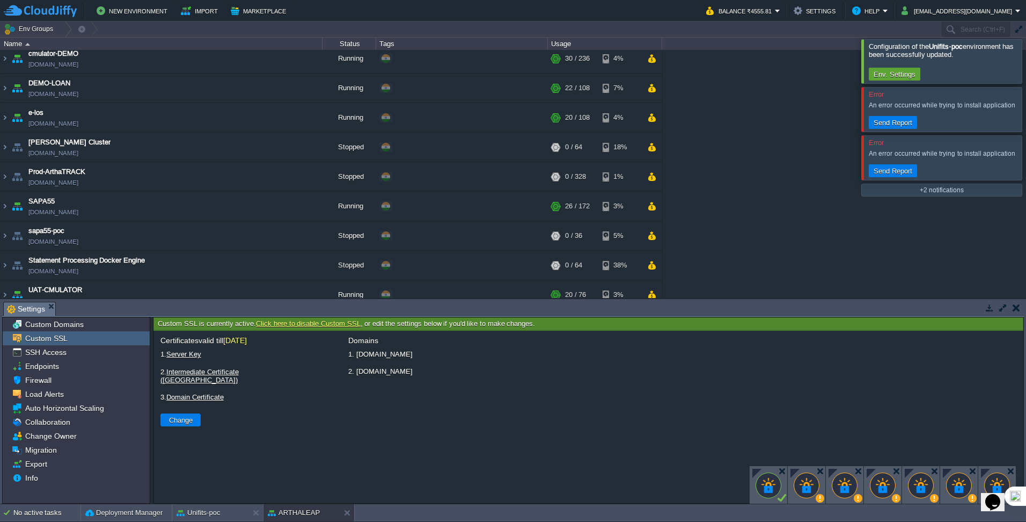
scroll to position [425, 0]
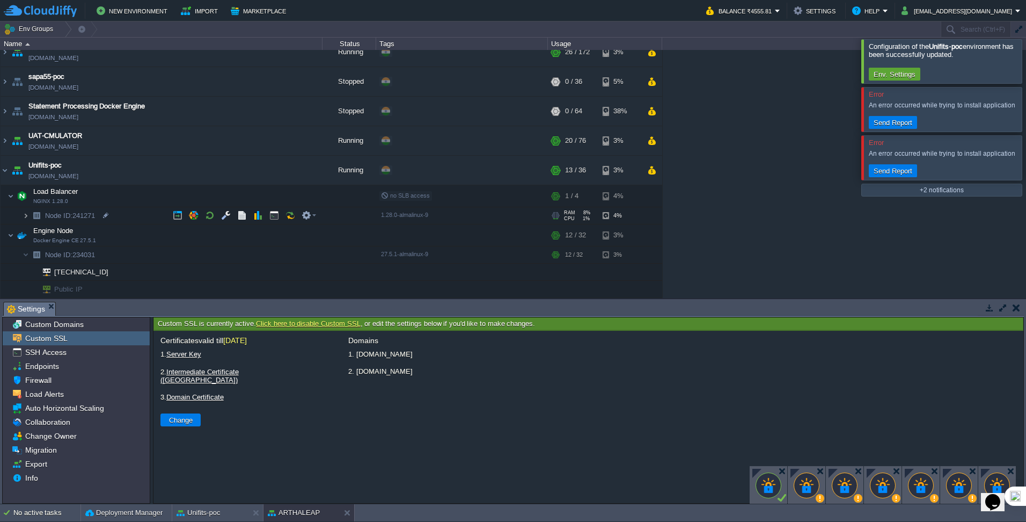
click at [27, 218] on img at bounding box center [26, 215] width 6 height 17
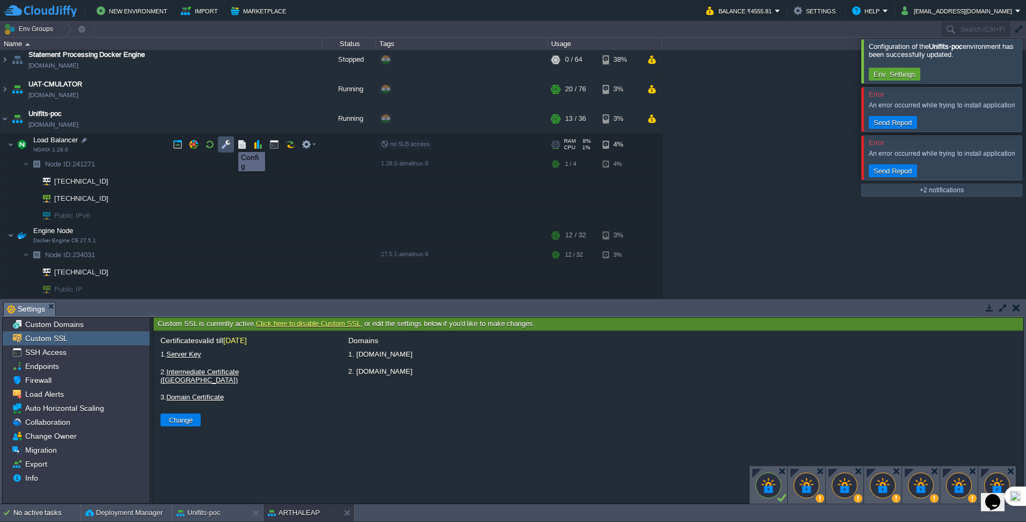
click at [230, 142] on button "button" at bounding box center [226, 144] width 10 height 10
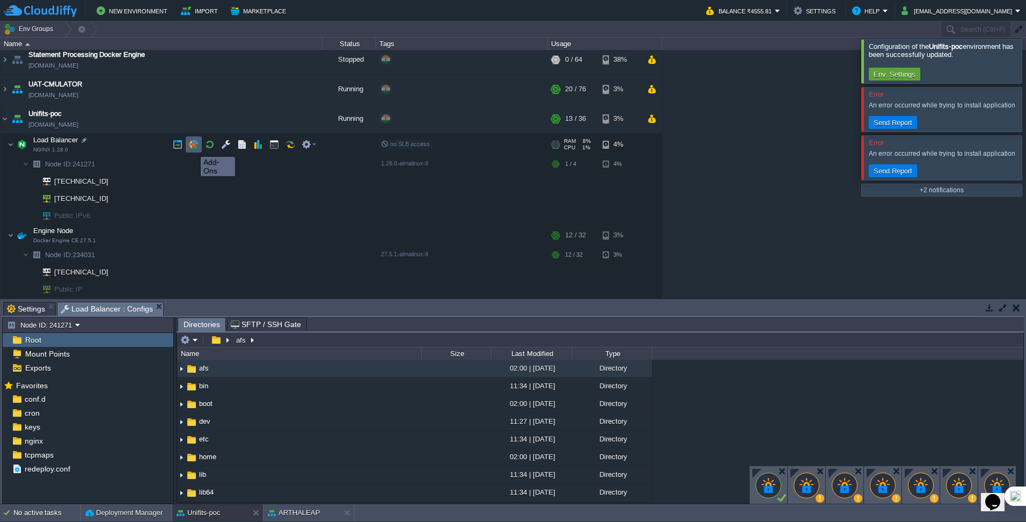
click at [190, 147] on button "button" at bounding box center [194, 144] width 10 height 10
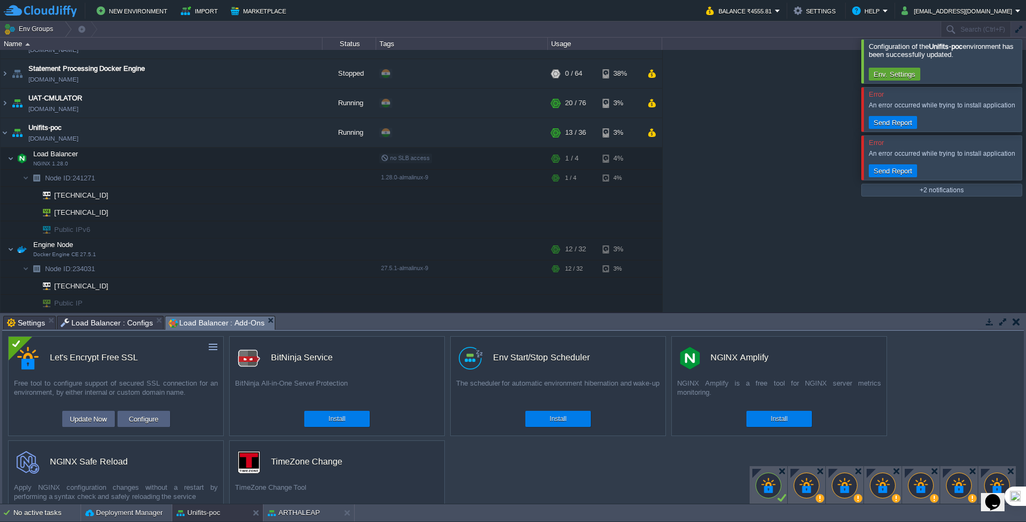
scroll to position [463, 0]
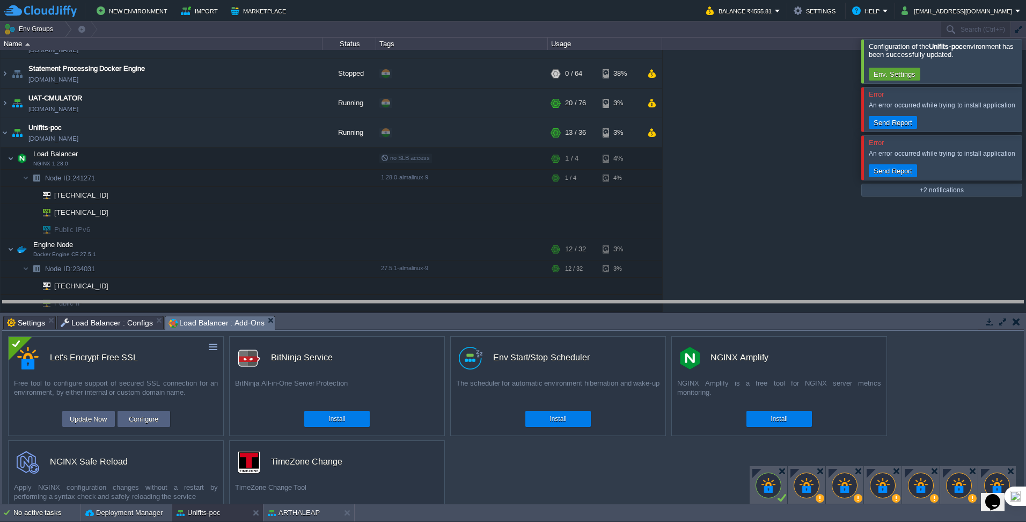
drag, startPoint x: 340, startPoint y: 318, endPoint x: 340, endPoint y: 303, distance: 15.0
click at [340, 303] on body "New Environment Import Marketplace Bonus ₹0.00 Upgrade Account Balance ₹4555.81…" at bounding box center [513, 261] width 1026 height 522
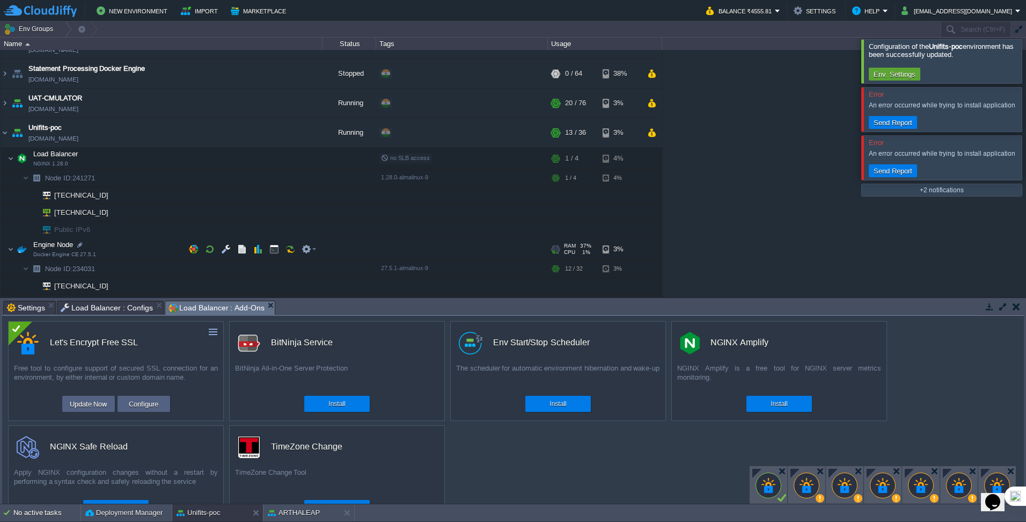
scroll to position [478, 0]
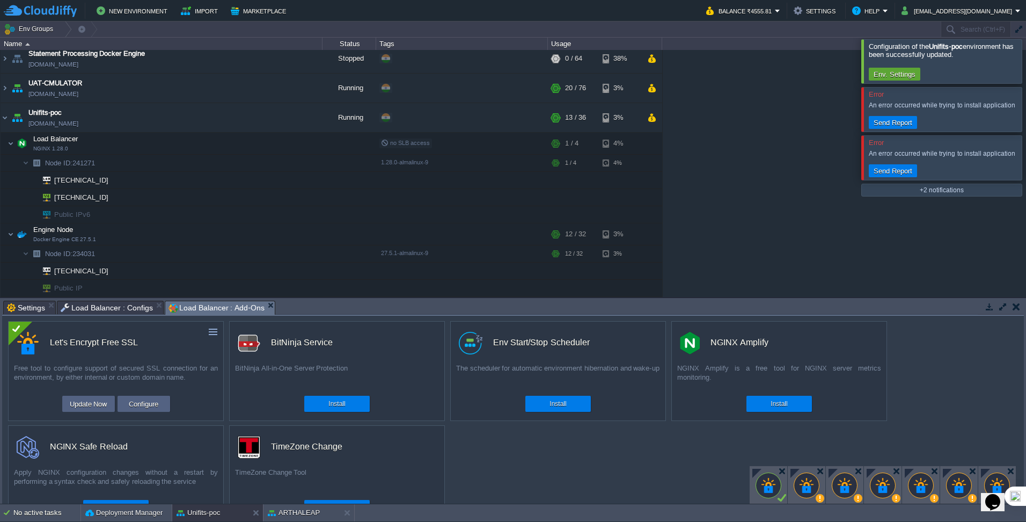
click at [1025, 62] on div at bounding box center [1039, 60] width 0 height 43
click at [1025, 71] on div at bounding box center [1039, 61] width 0 height 44
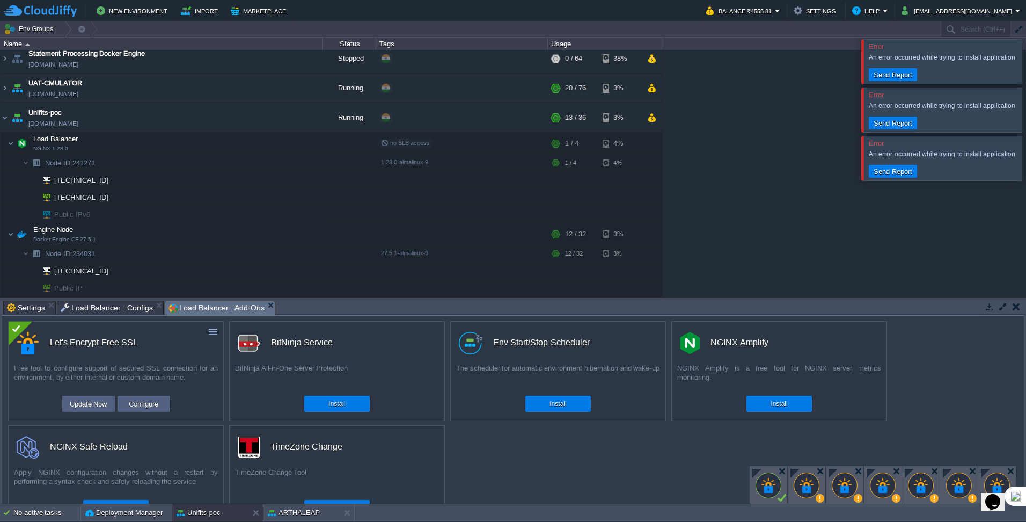
click at [1025, 68] on div at bounding box center [1039, 61] width 0 height 44
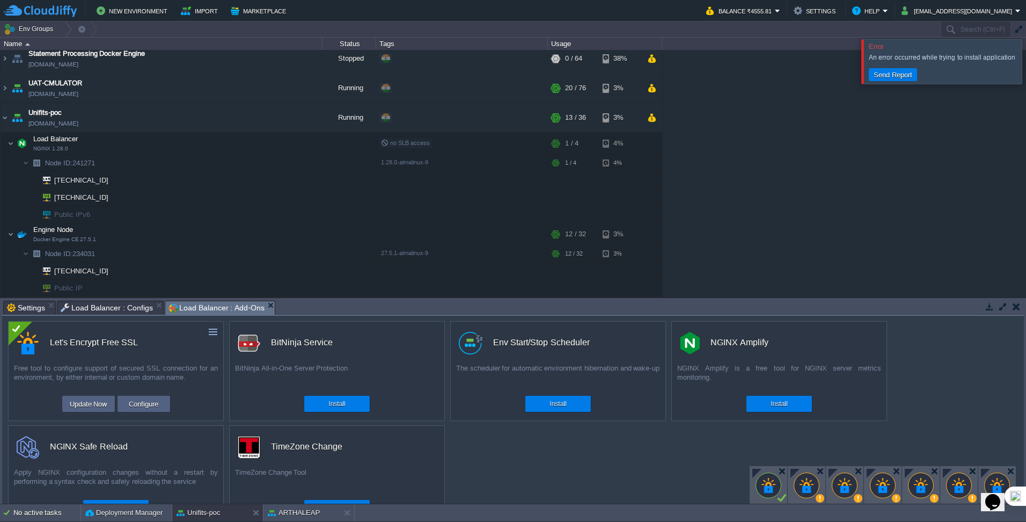
click at [1025, 68] on div at bounding box center [1039, 61] width 0 height 44
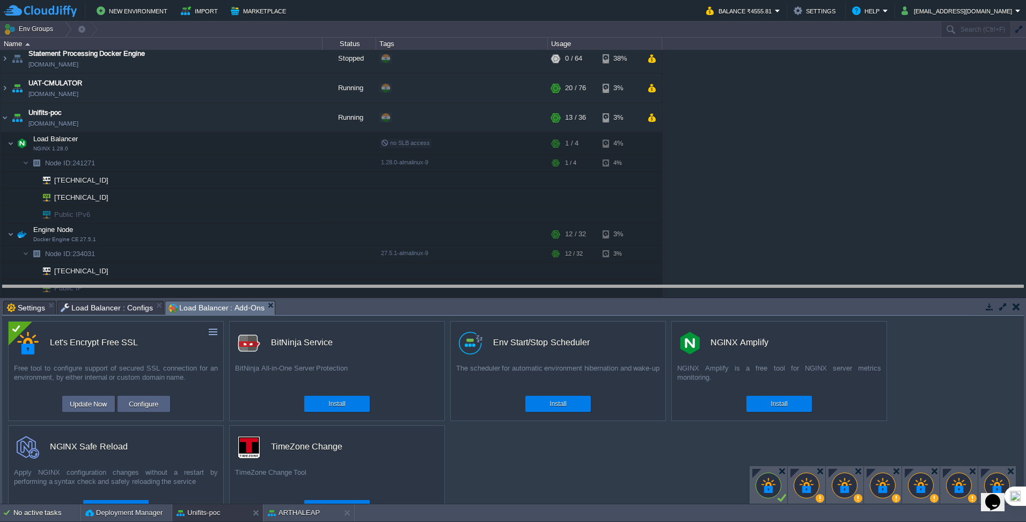
drag, startPoint x: 381, startPoint y: 310, endPoint x: 380, endPoint y: 293, distance: 16.2
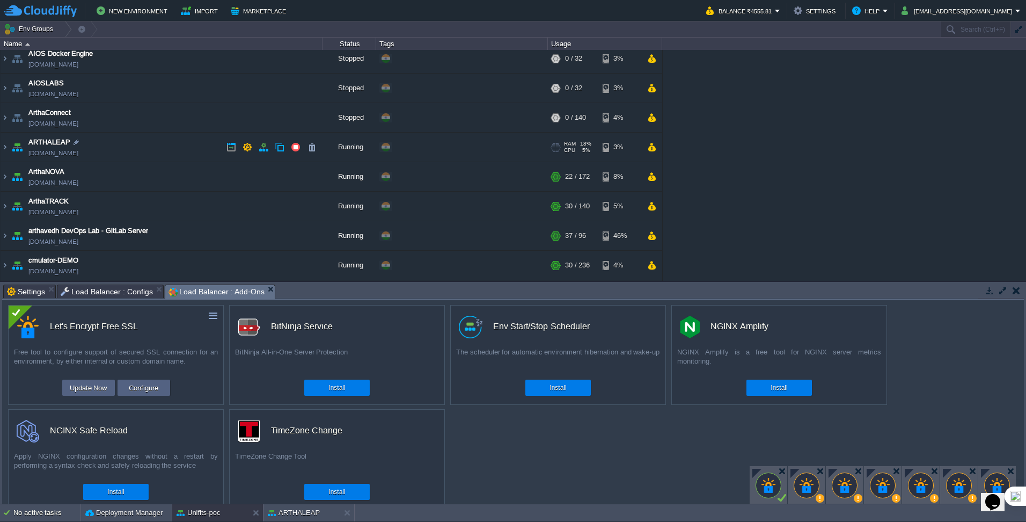
scroll to position [0, 0]
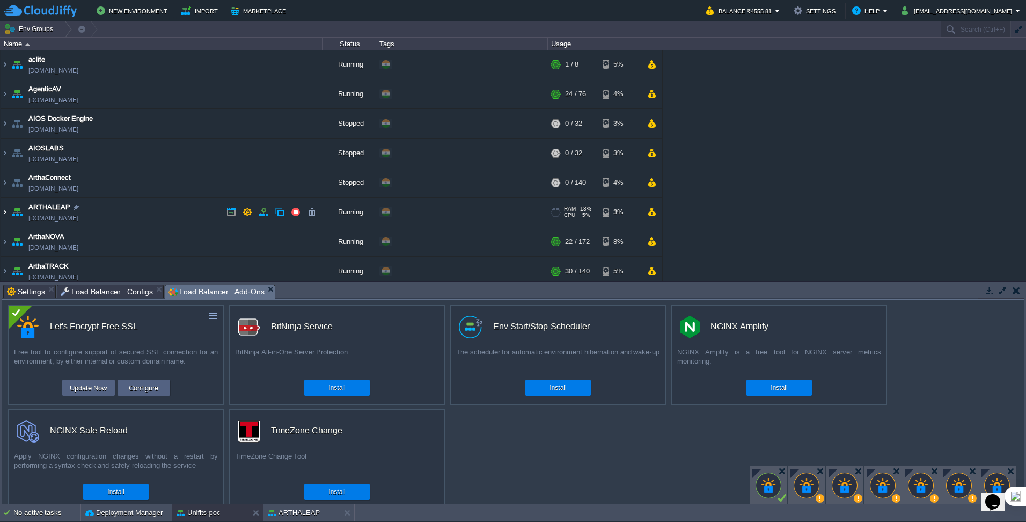
click at [5, 212] on img at bounding box center [5, 211] width 9 height 29
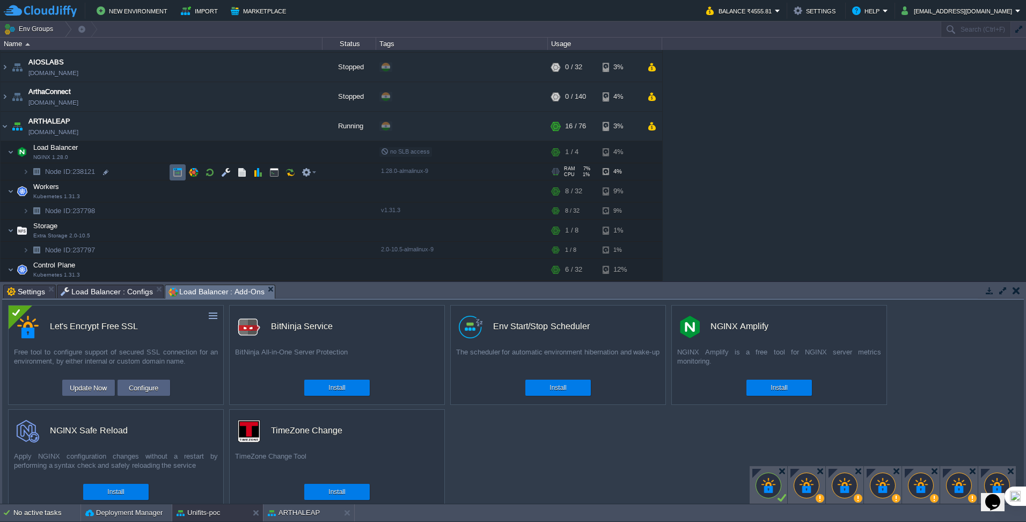
scroll to position [107, 0]
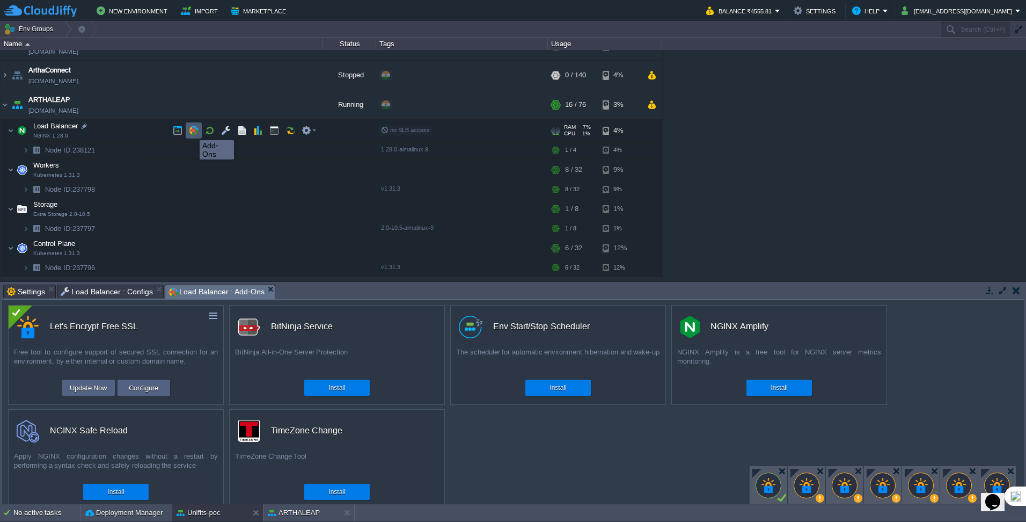
click at [192, 131] on button "button" at bounding box center [194, 131] width 10 height 10
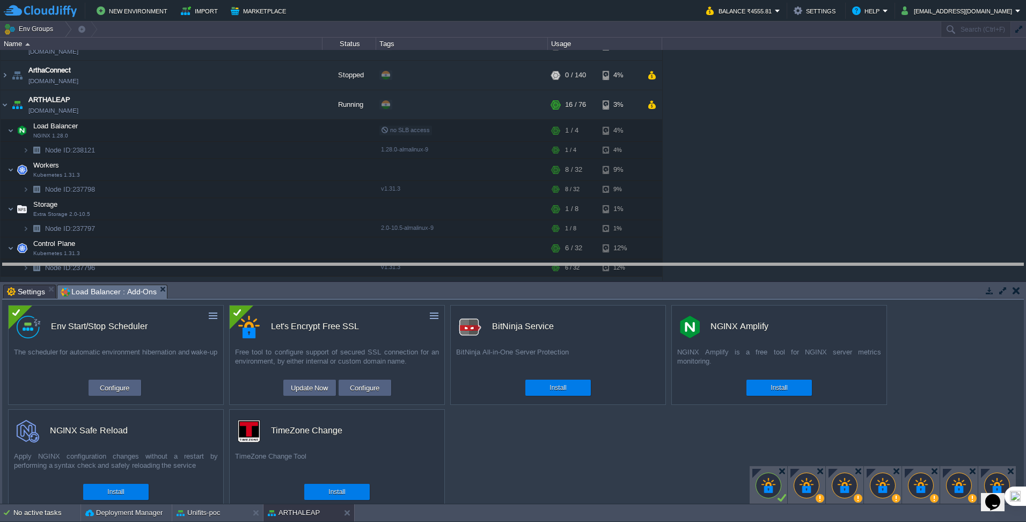
drag, startPoint x: 186, startPoint y: 291, endPoint x: 191, endPoint y: 264, distance: 27.9
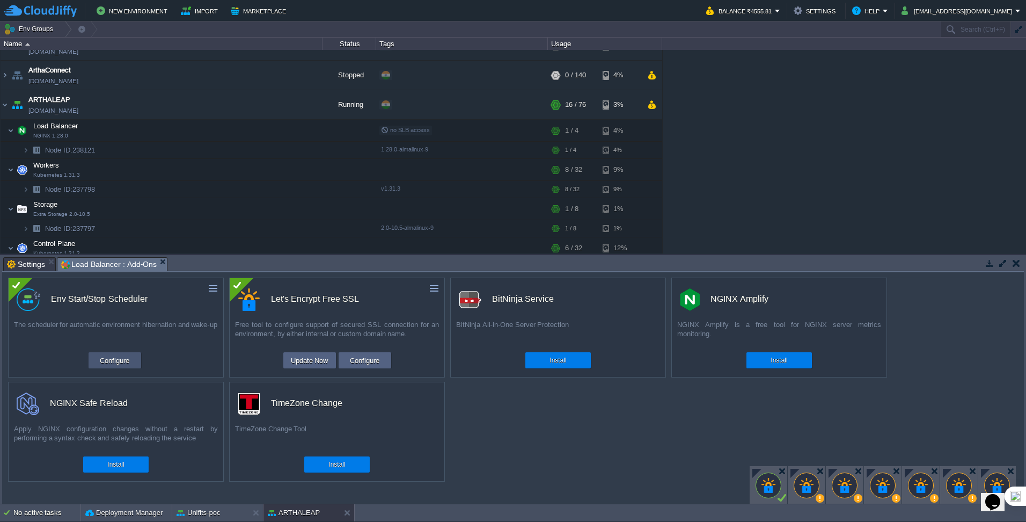
click at [114, 359] on button "Configure" at bounding box center [115, 360] width 36 height 13
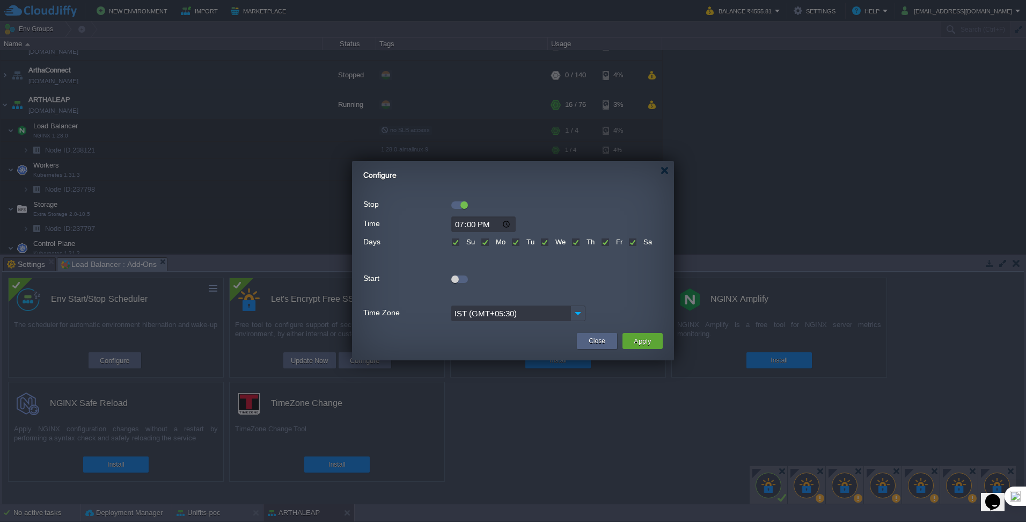
click at [459, 277] on div at bounding box center [459, 279] width 17 height 8
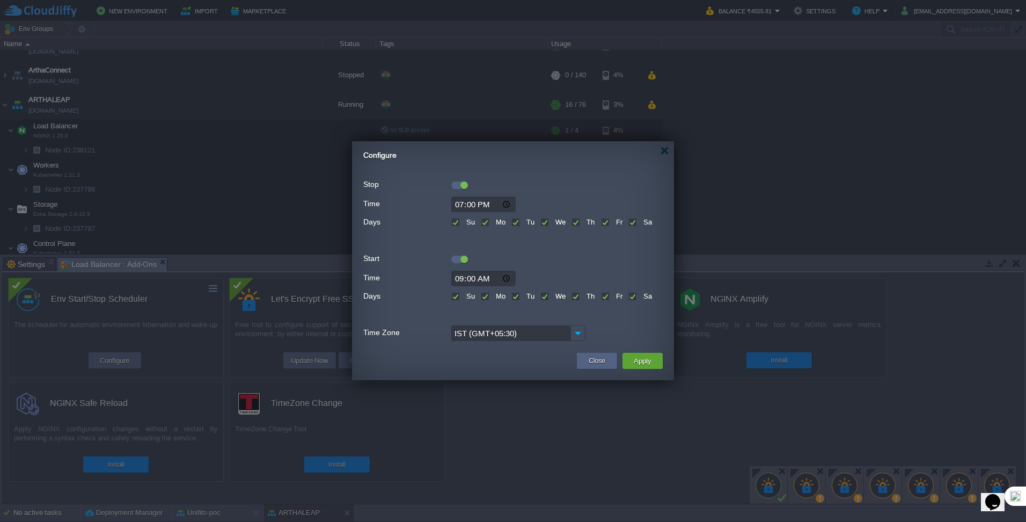
click at [641, 296] on label "Sa" at bounding box center [646, 296] width 11 height 8
click at [634, 296] on input "Sa" at bounding box center [631, 296] width 7 height 7
checkbox input "false"
click at [464, 295] on label "Su" at bounding box center [469, 296] width 11 height 8
click at [453, 295] on input "Su" at bounding box center [454, 296] width 7 height 7
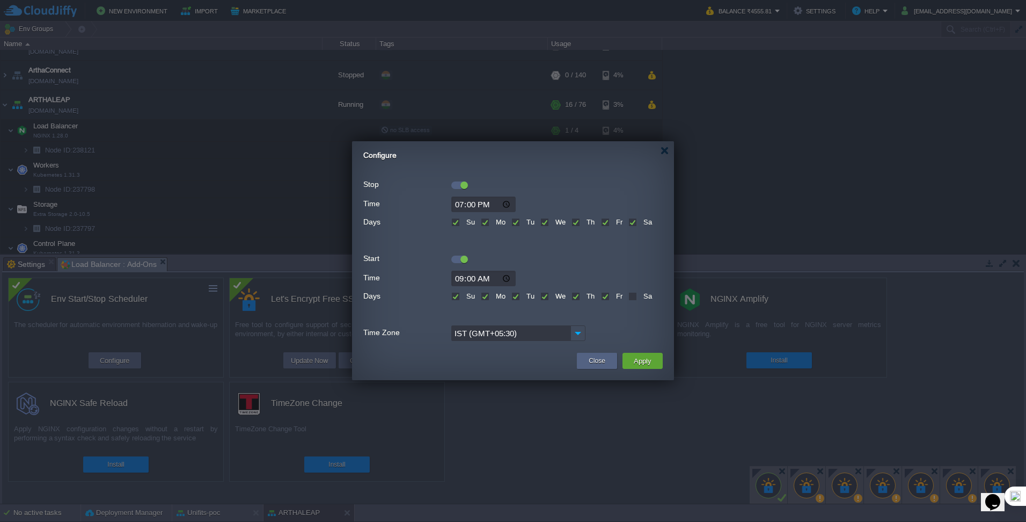
checkbox input "false"
click at [503, 277] on input "09:00" at bounding box center [483, 278] width 64 height 16
click at [583, 272] on div "09:00" at bounding box center [512, 278] width 299 height 16
click at [506, 277] on input "09:00" at bounding box center [483, 278] width 64 height 16
type input "08:00"
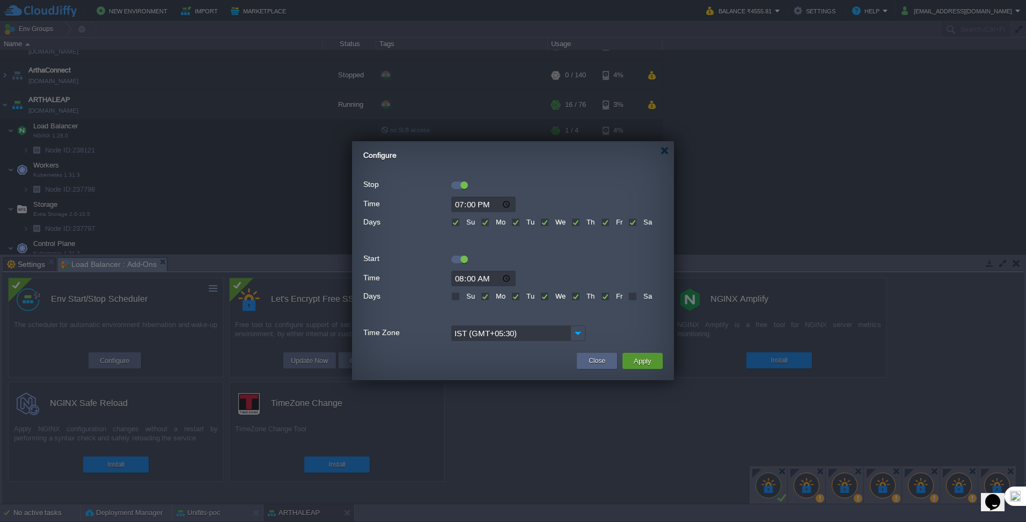
click at [637, 362] on button "Apply" at bounding box center [642, 360] width 24 height 13
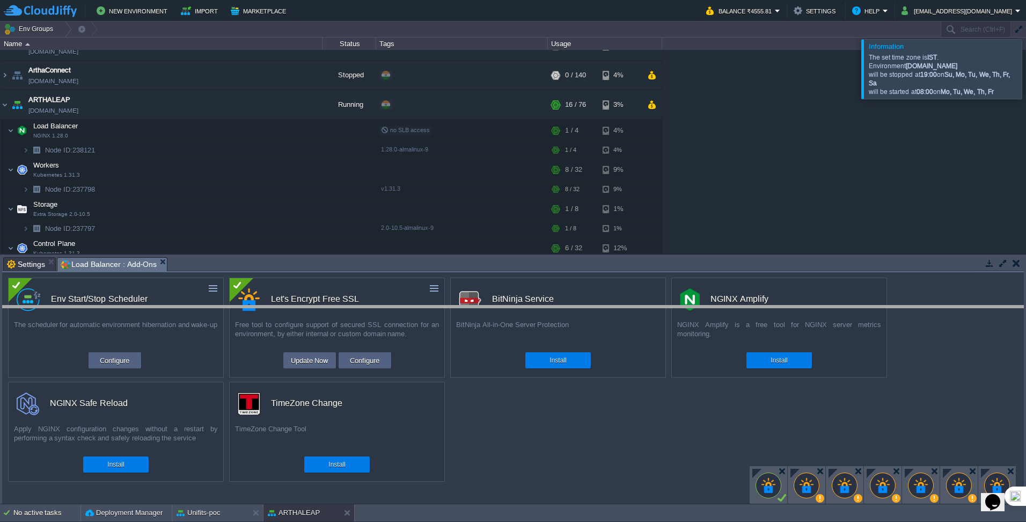
drag, startPoint x: 437, startPoint y: 263, endPoint x: 442, endPoint y: 312, distance: 48.5
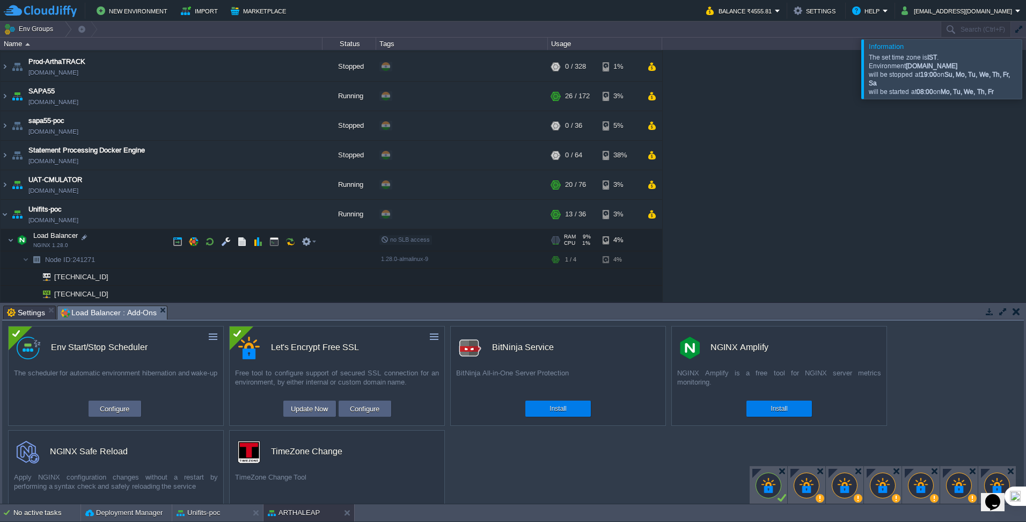
scroll to position [630, 0]
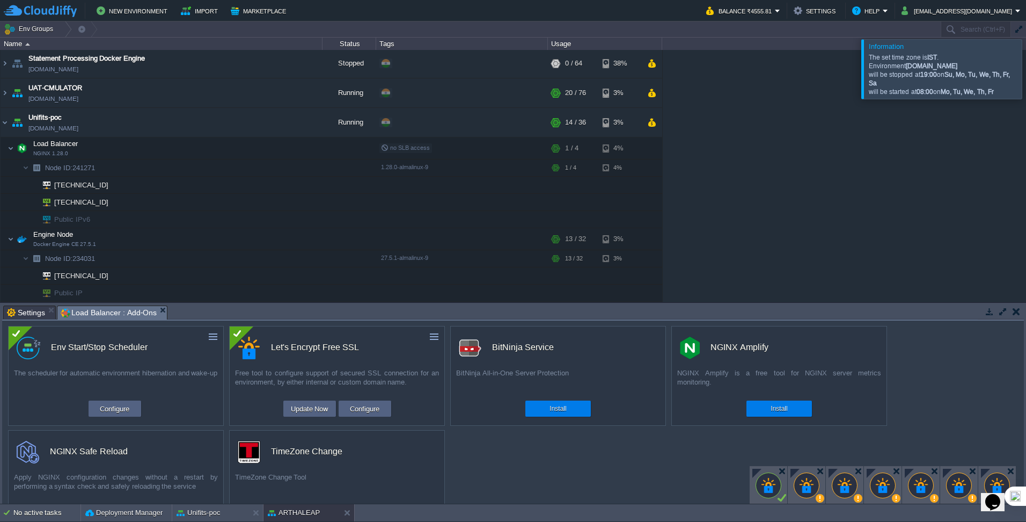
click at [1025, 71] on div at bounding box center [1039, 68] width 0 height 59
